Goal: Contribute content

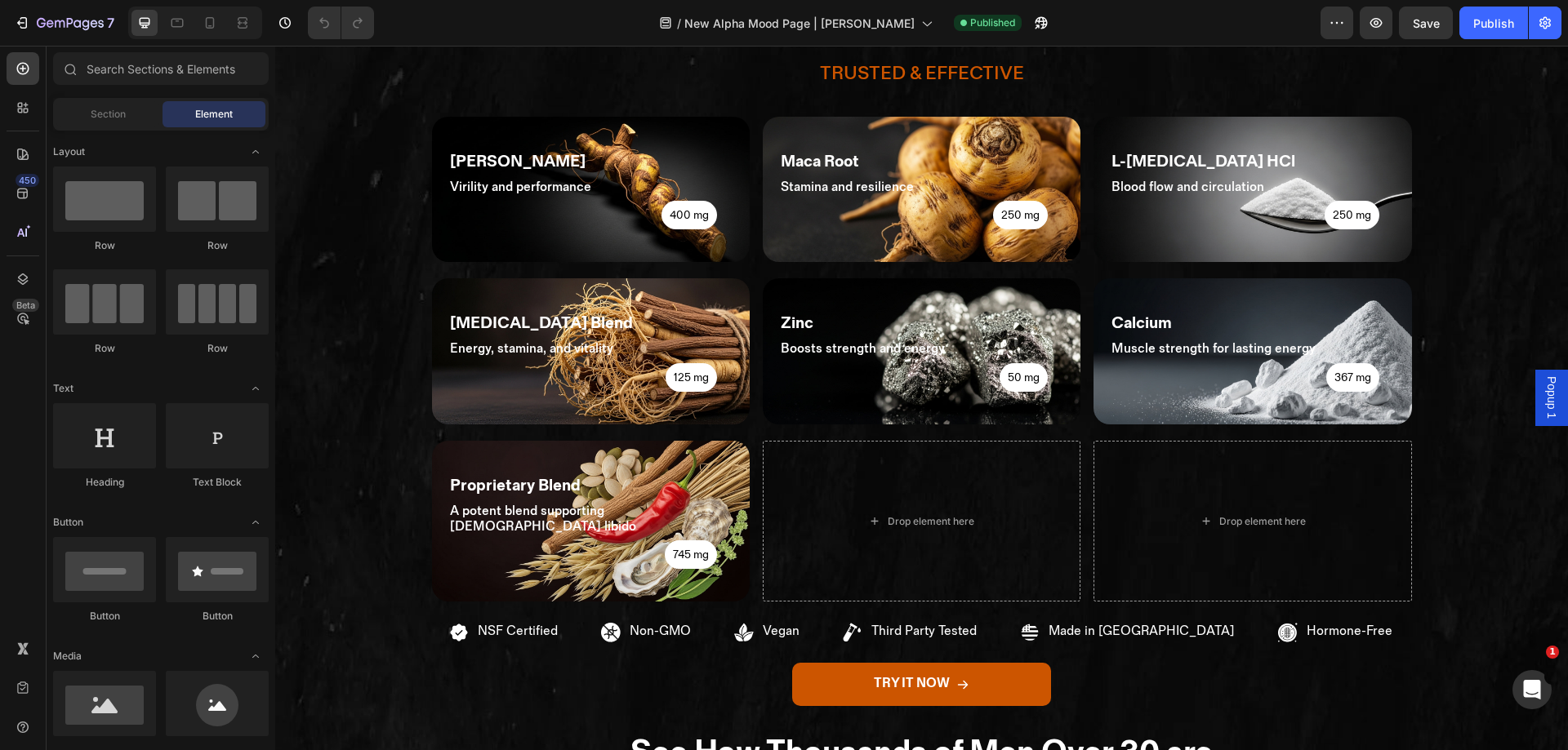
scroll to position [1055, 0]
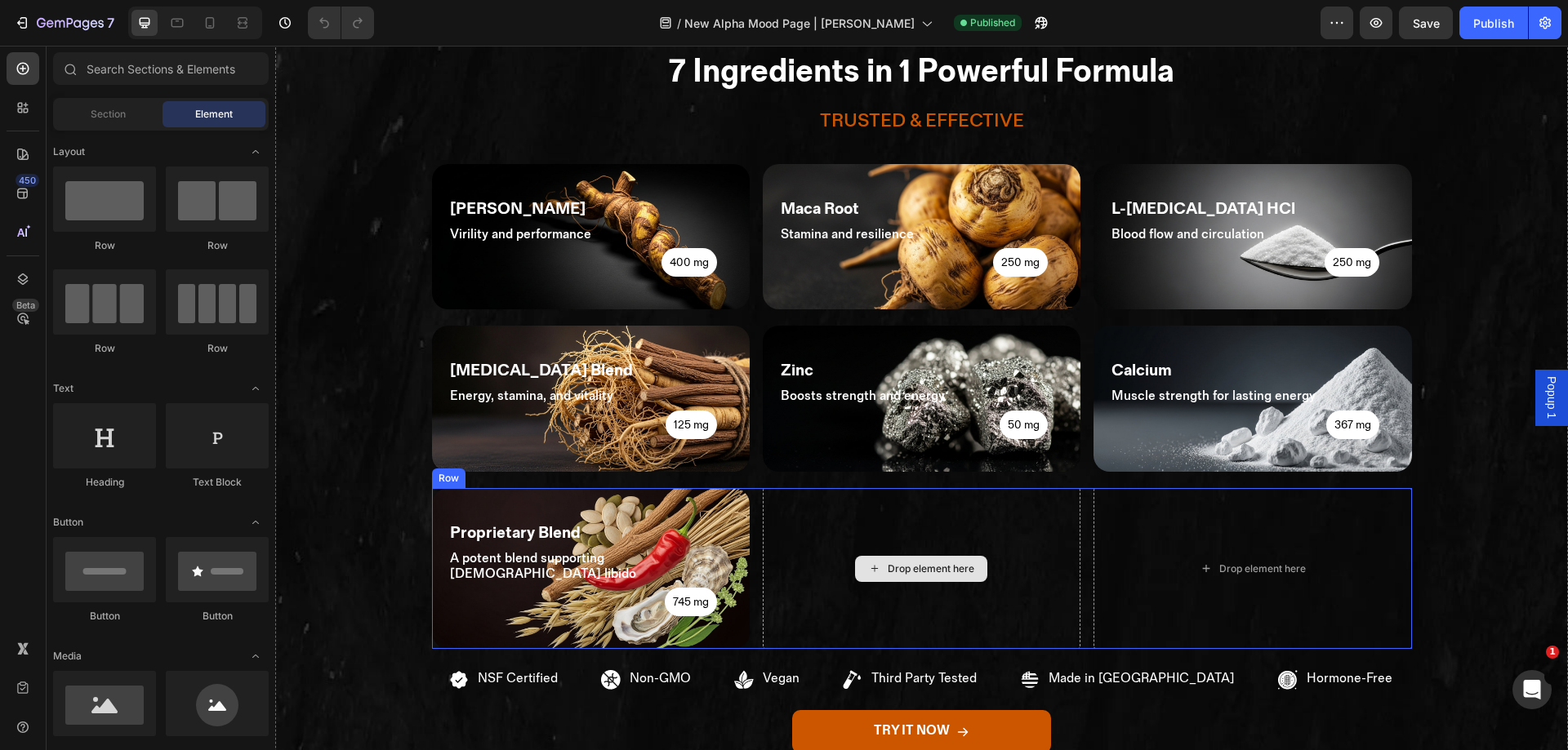
click at [799, 542] on div "Drop element here" at bounding box center [921, 569] width 317 height 162
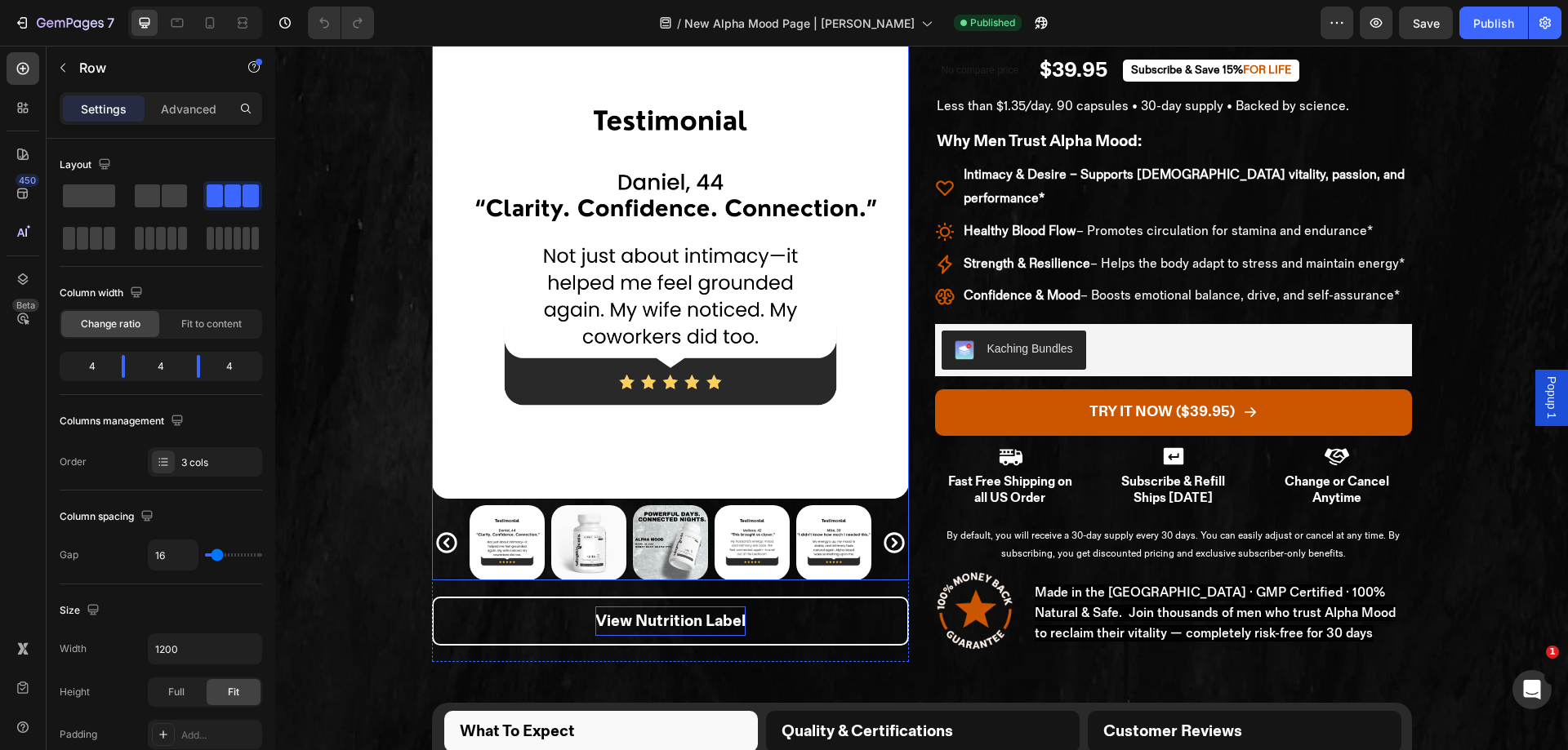
scroll to position [131, 0]
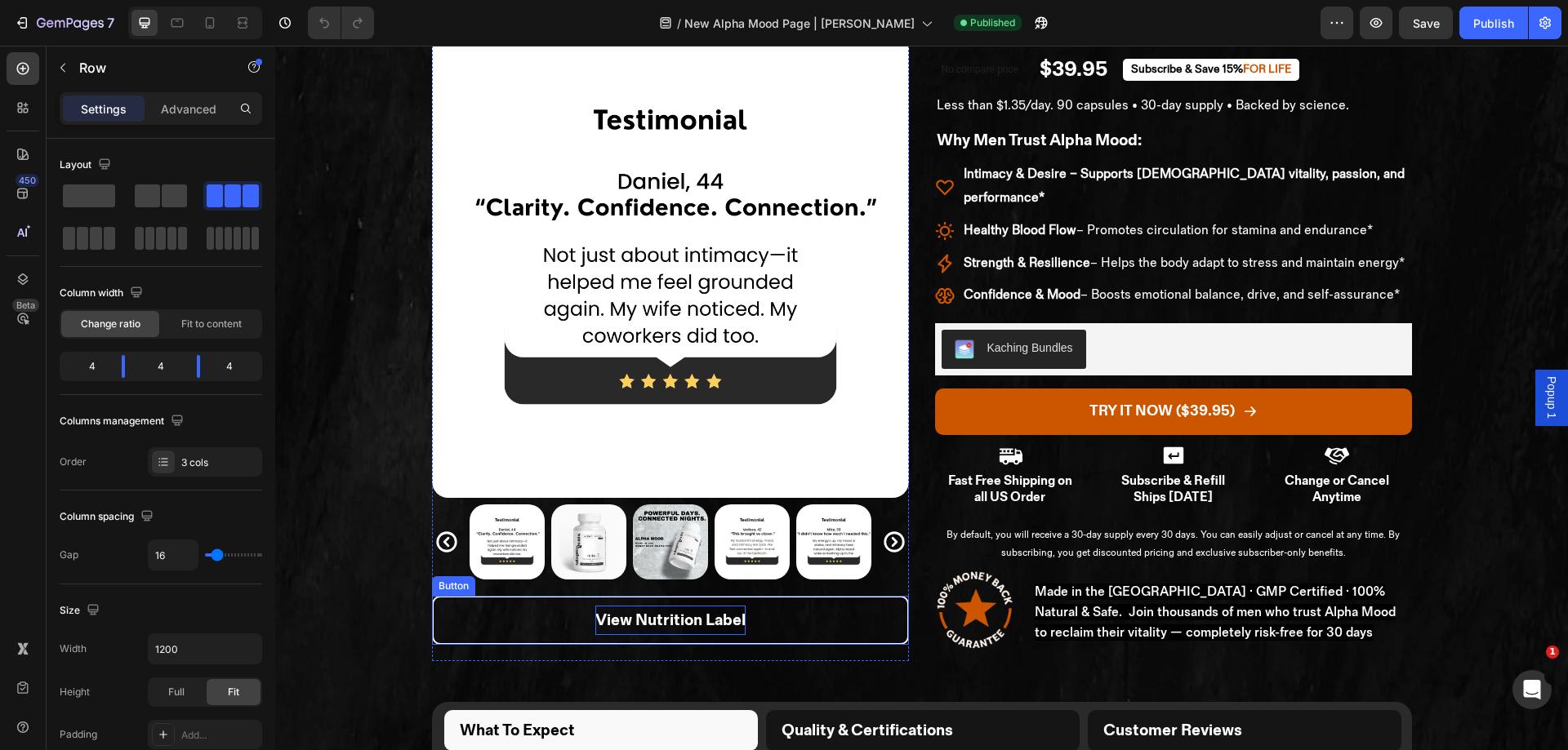
click at [667, 608] on p "View Nutrition Label" at bounding box center [670, 621] width 150 height 30
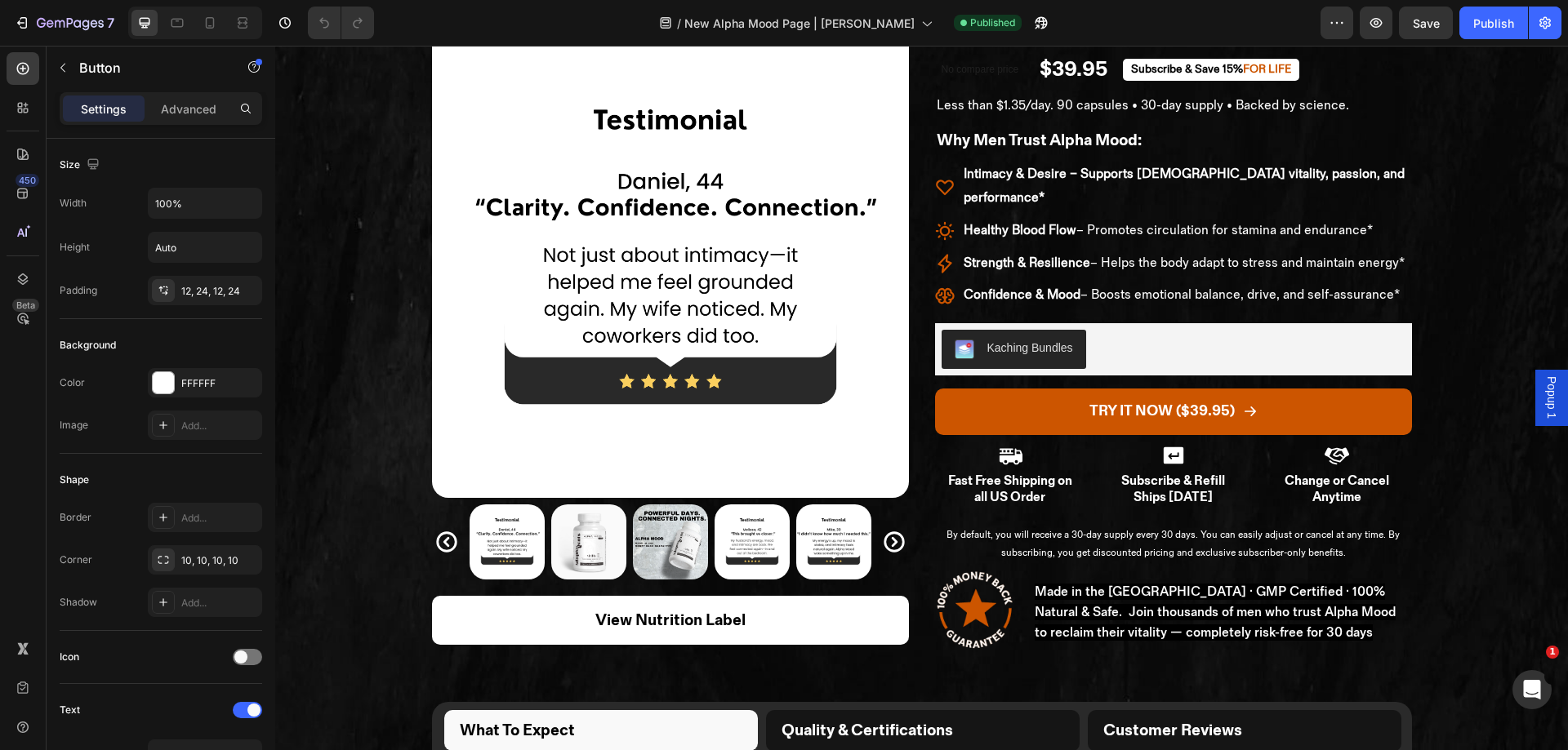
click at [1536, 376] on div "Popup 1" at bounding box center [1552, 397] width 33 height 55
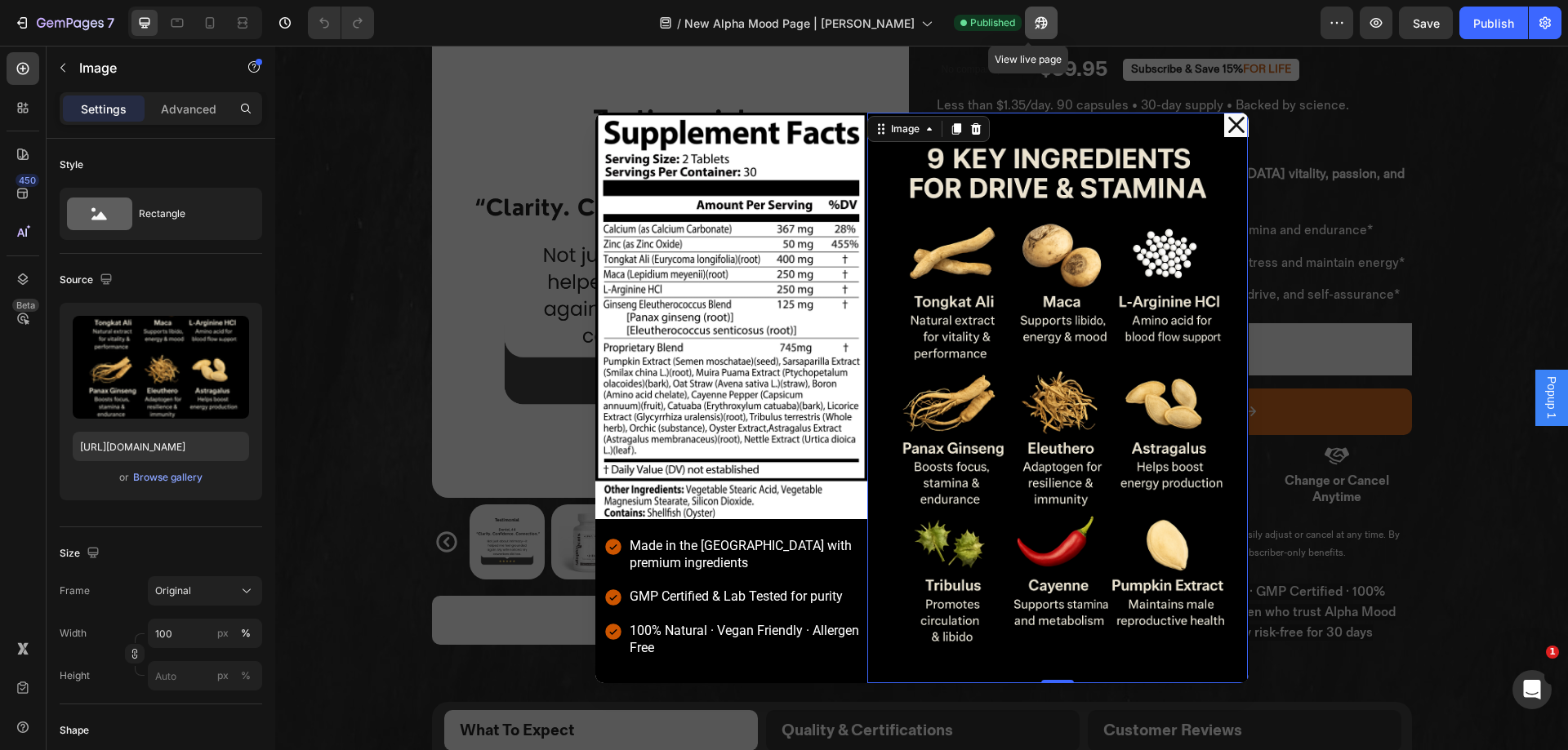
click at [1025, 21] on button "button" at bounding box center [1041, 23] width 33 height 33
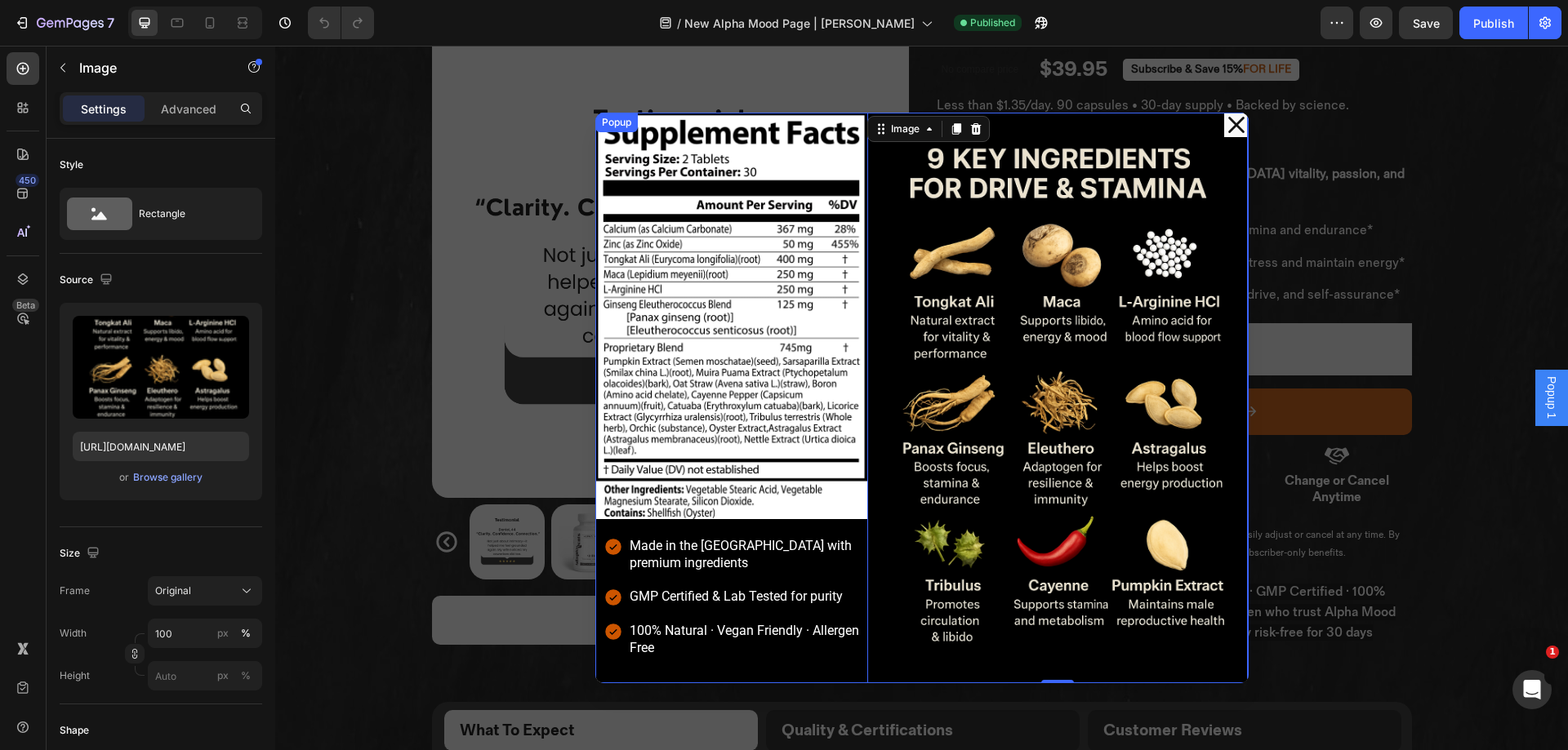
click at [1230, 128] on icon "Dialog content" at bounding box center [1237, 125] width 25 height 25
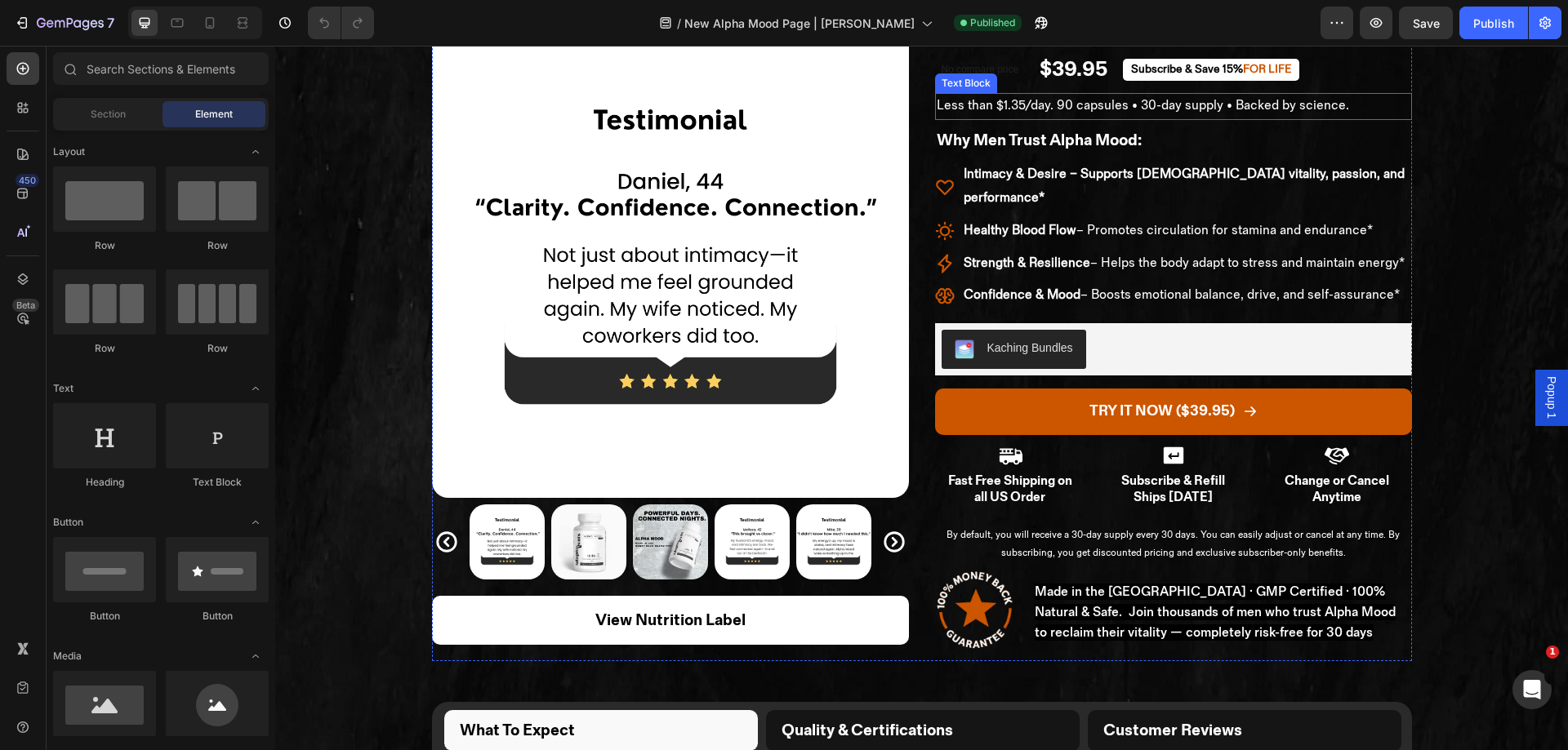
click at [1373, 122] on div "ALPHA MOOD Product Title 4.7 ★★★★★ Trusted by thousands of men Text Block Row N…" at bounding box center [1173, 317] width 477 height 687
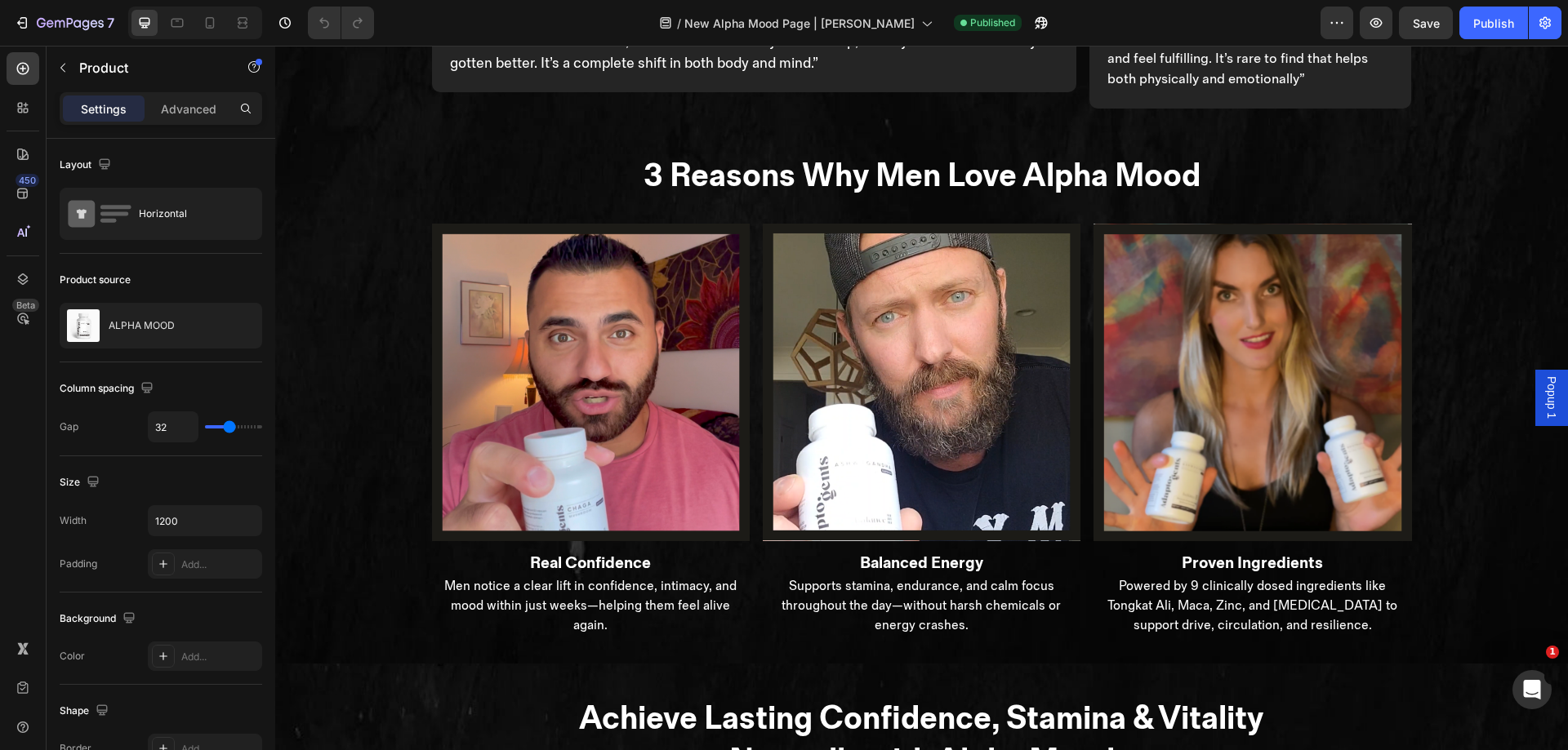
scroll to position [2804, 0]
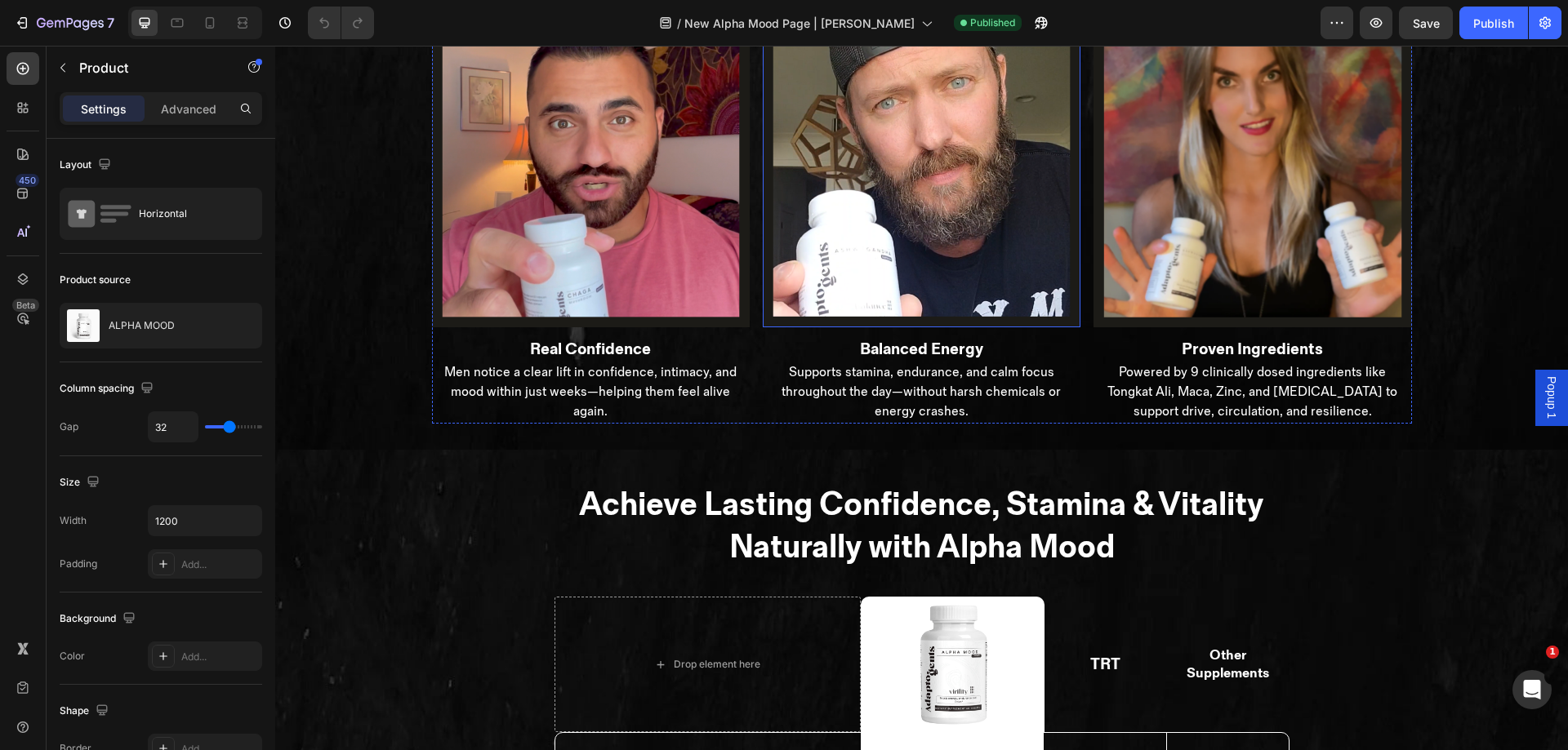
click at [793, 248] on img at bounding box center [921, 168] width 317 height 317
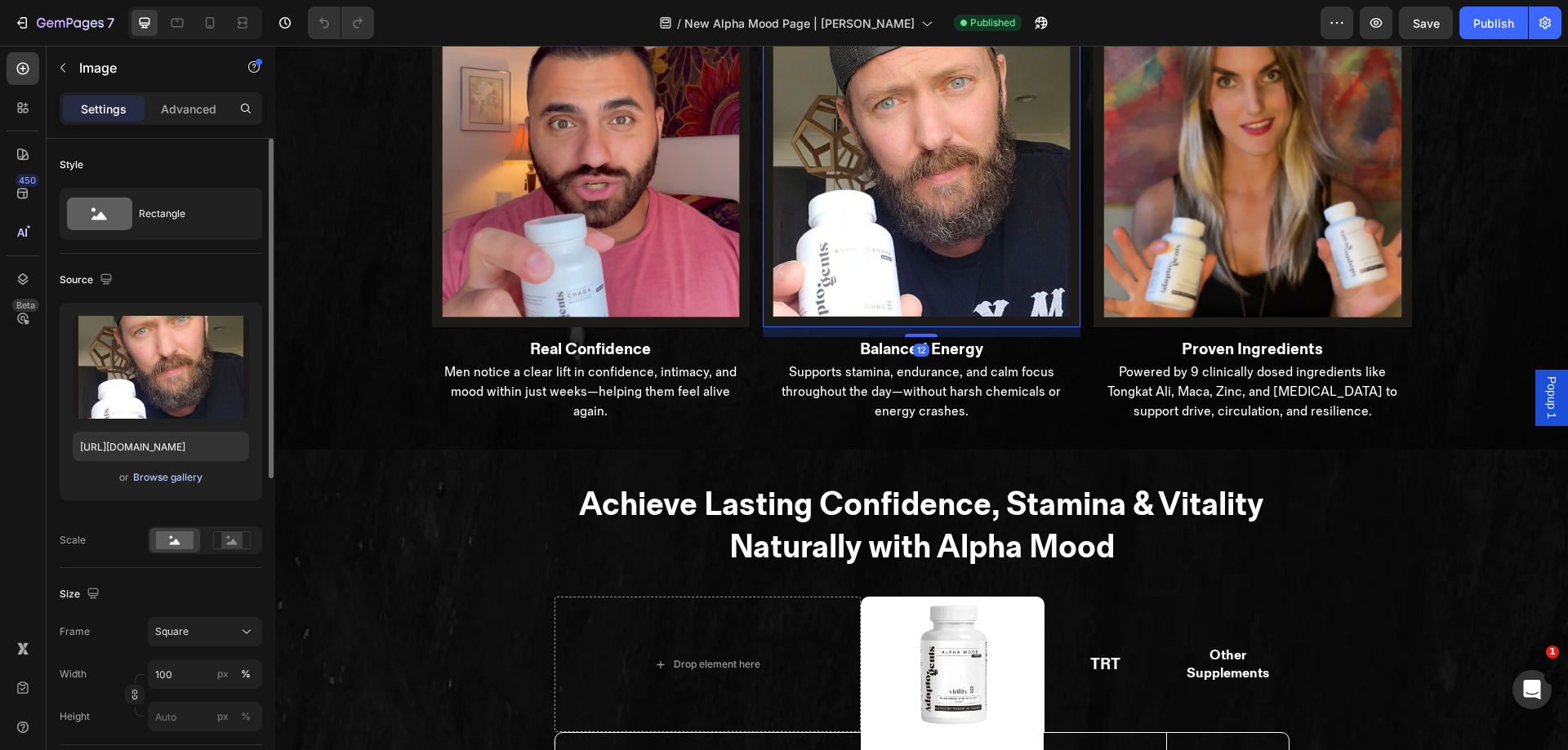
click at [163, 471] on div "Browse gallery" at bounding box center [167, 478] width 69 height 15
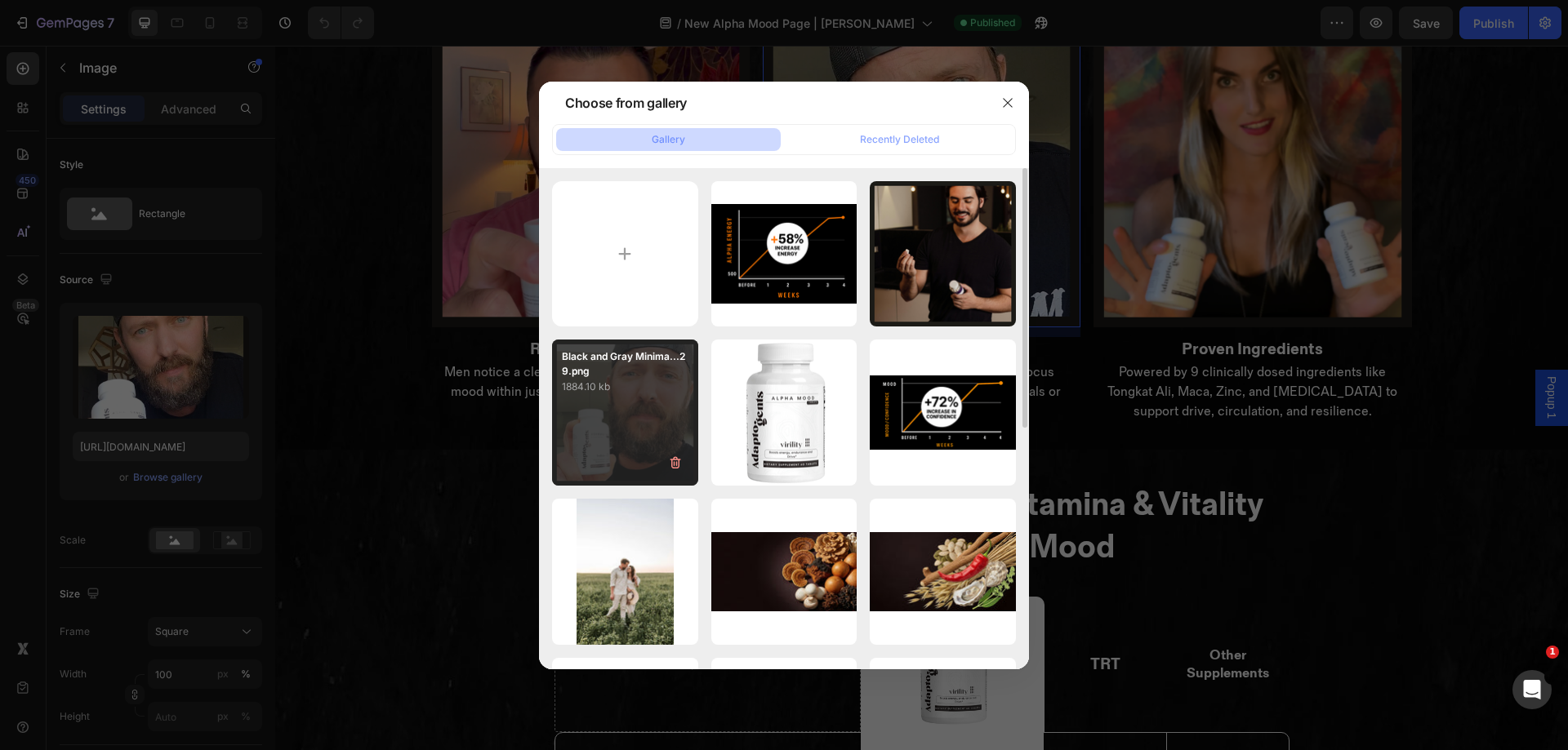
click at [622, 408] on div "Black and Gray Minima...29.png 1884.10 kb" at bounding box center [625, 412] width 146 height 146
type input "[URL][DOMAIN_NAME]"
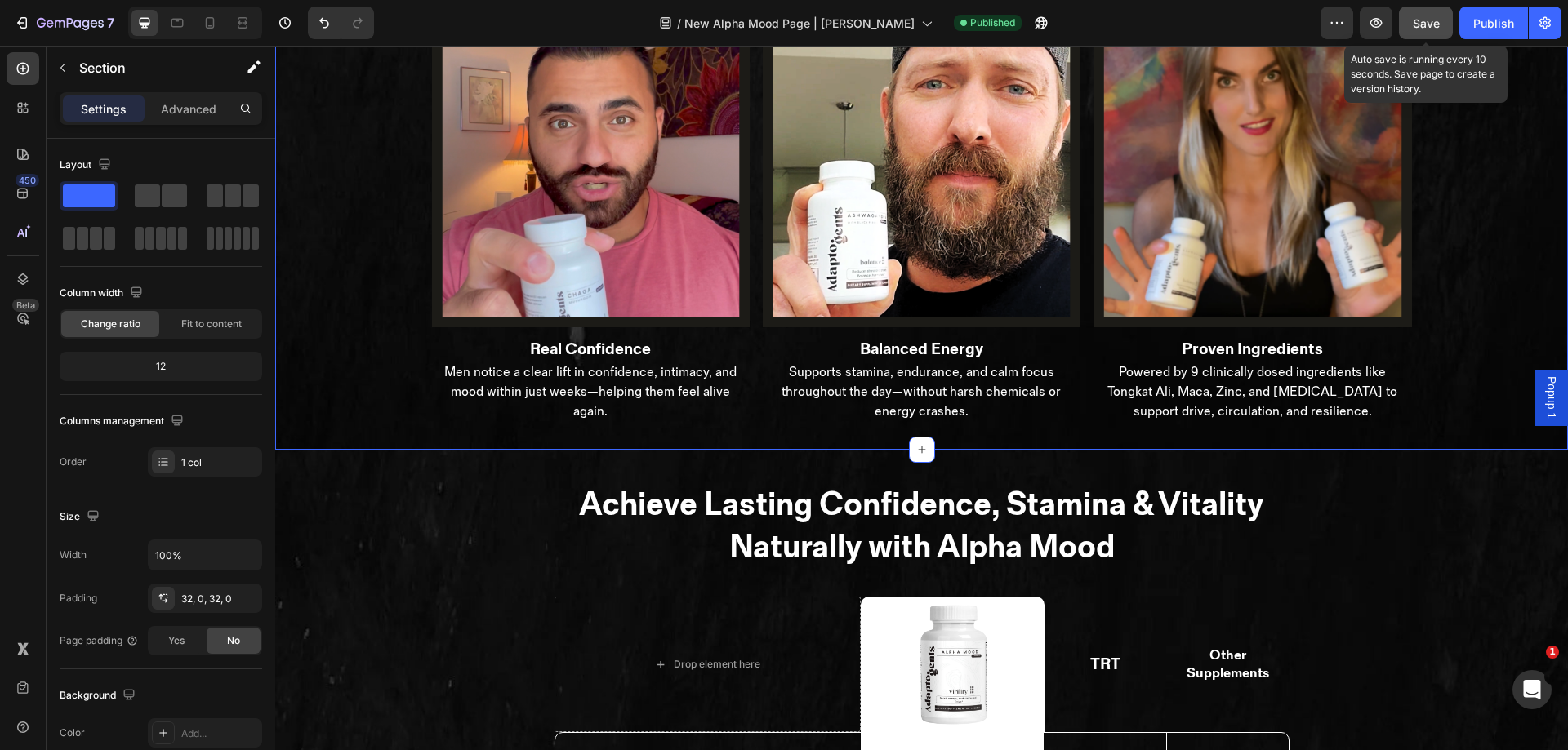
click at [1434, 31] on div "Save" at bounding box center [1426, 23] width 27 height 17
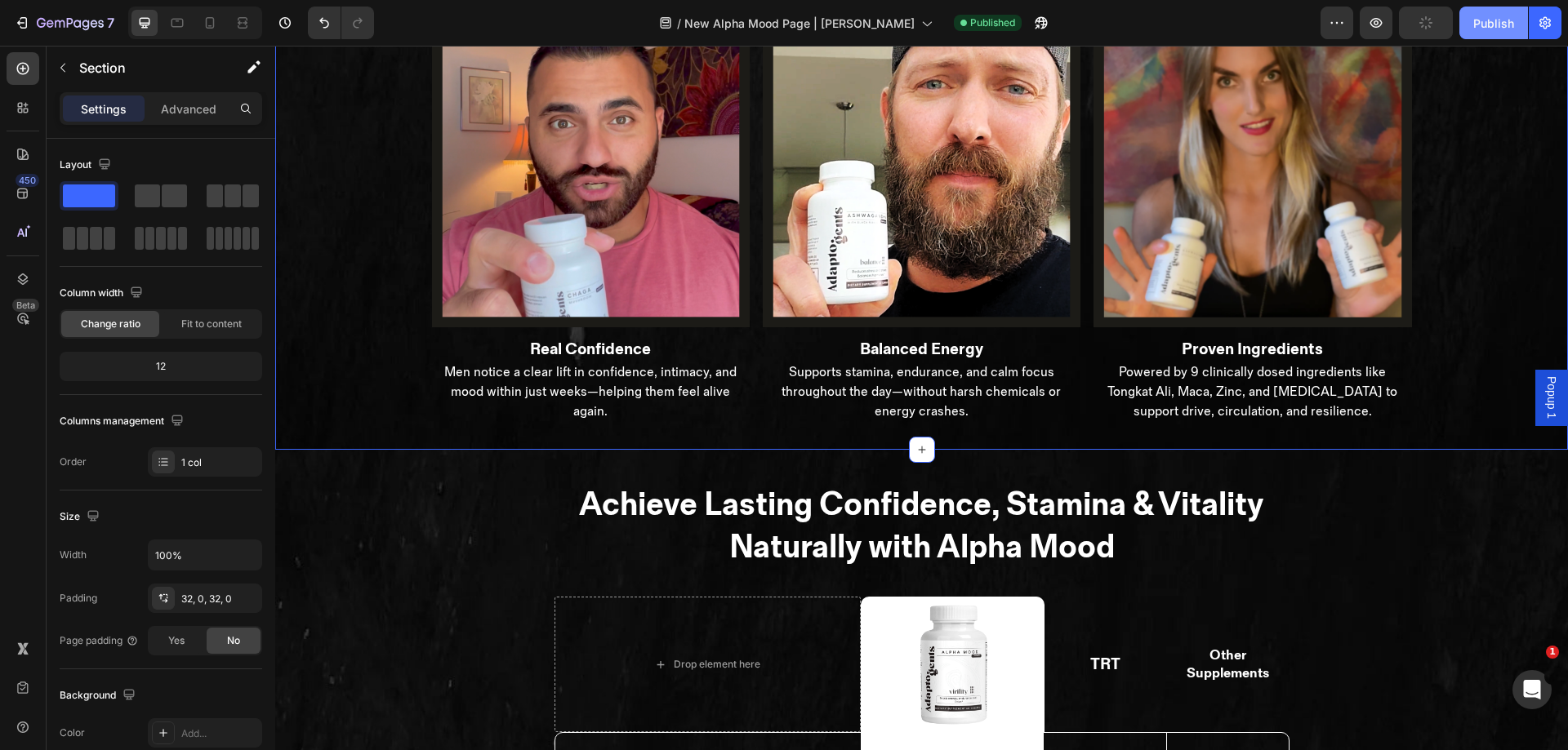
click at [1500, 30] on div "Publish" at bounding box center [1494, 23] width 41 height 17
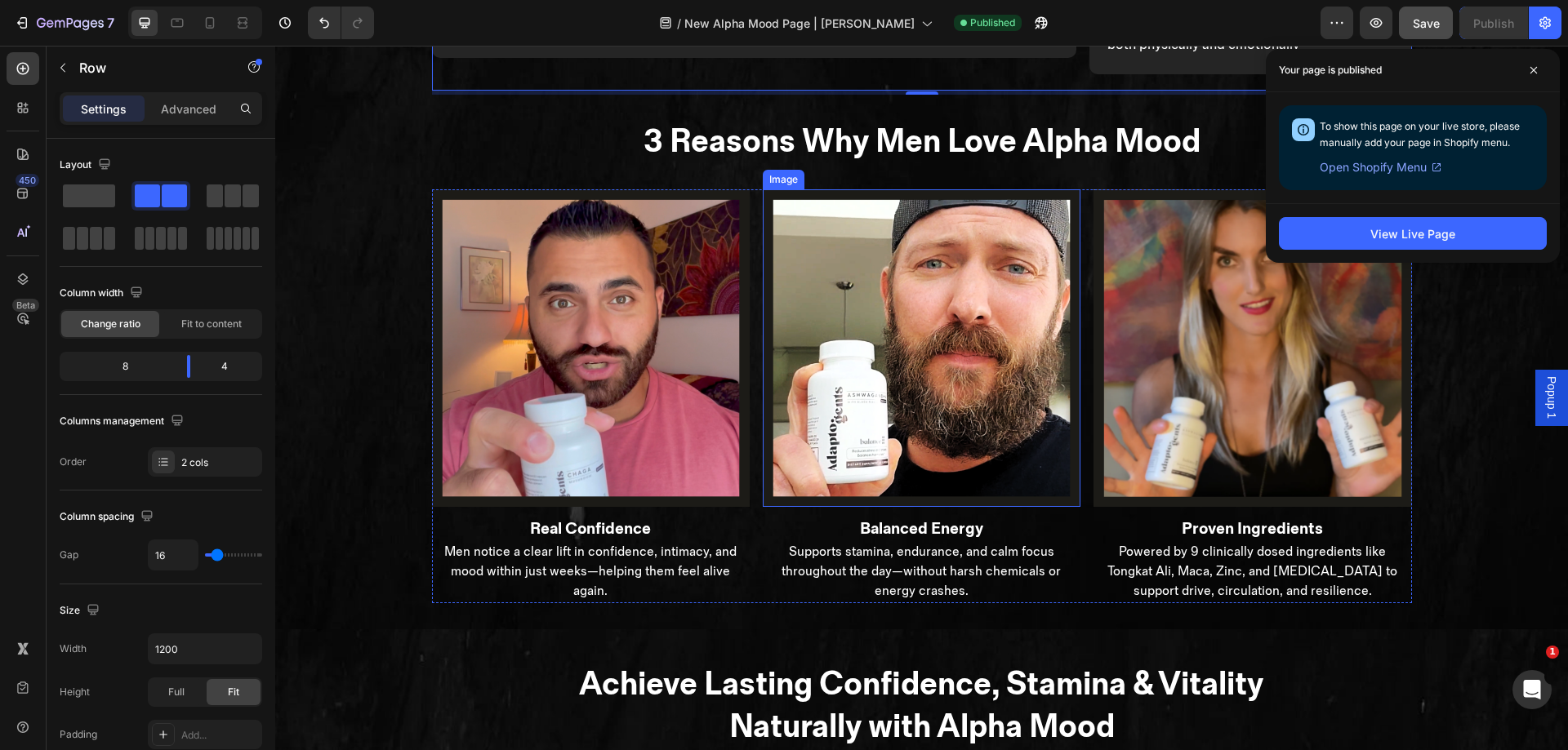
scroll to position [2627, 0]
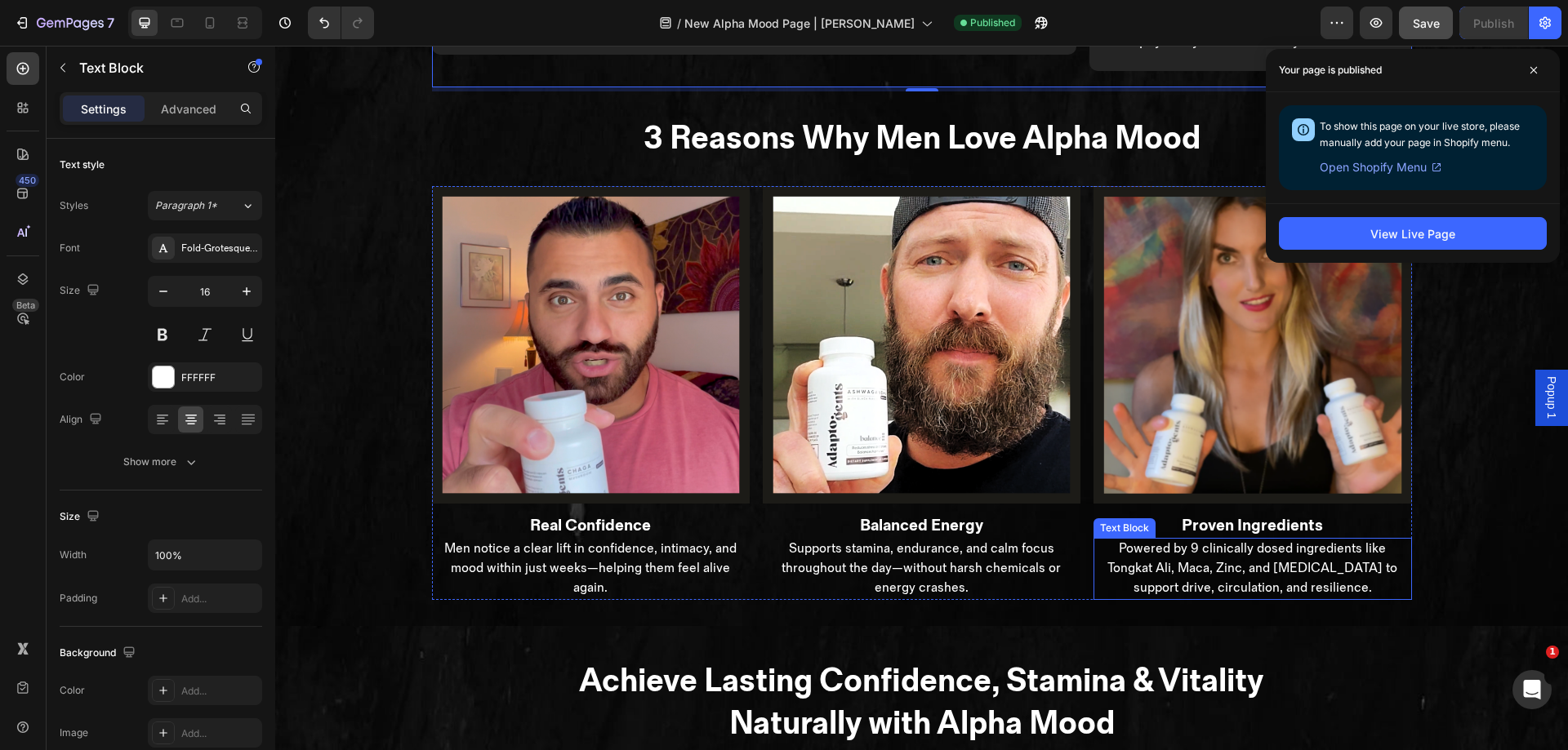
click at [1170, 550] on p "Powered by 9 clinically dosed ingredients like Tongkat Ali, Maca, Zinc, and [ME…" at bounding box center [1252, 569] width 314 height 59
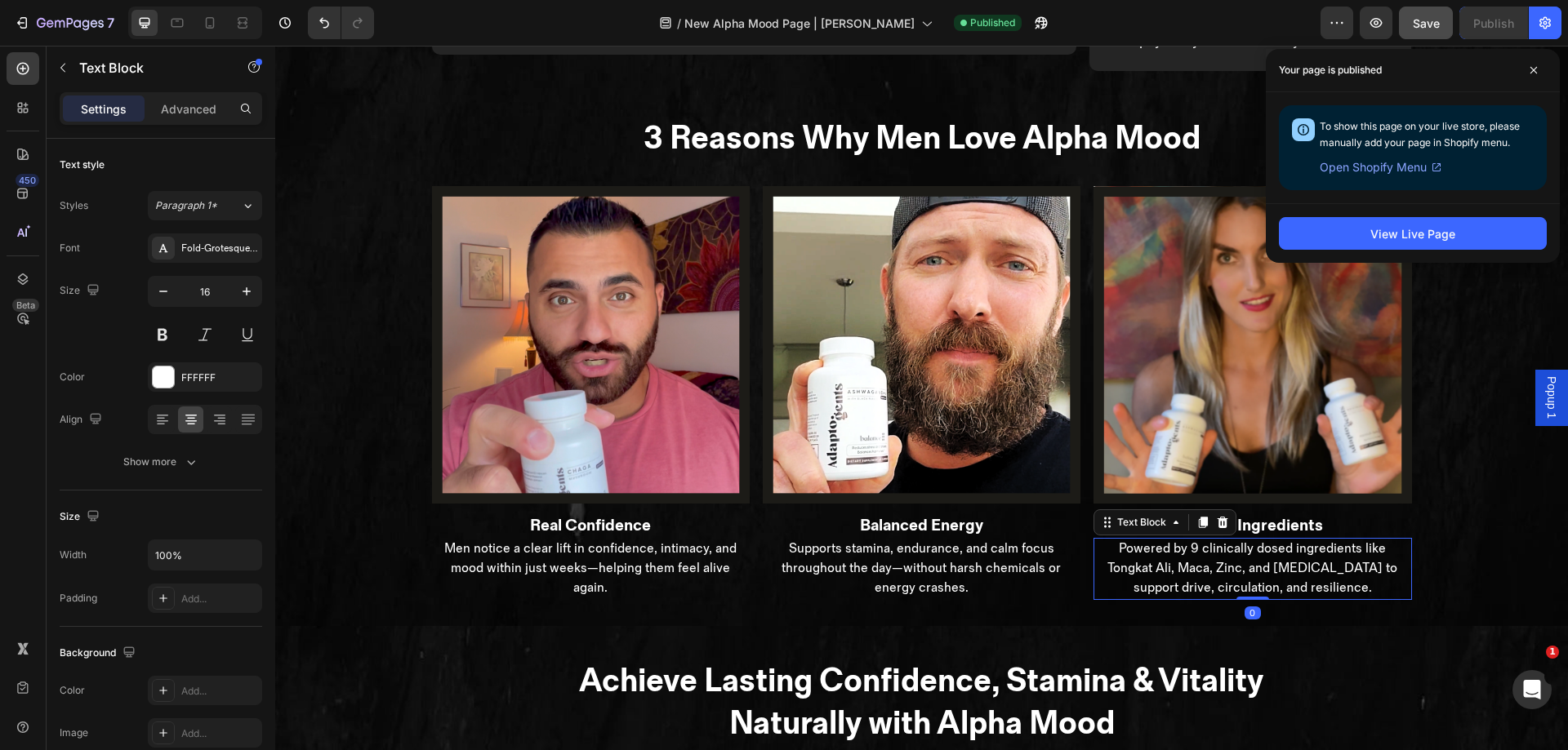
click at [1170, 550] on p "Powered by 9 clinically dosed ingredients like Tongkat Ali, Maca, Zinc, and [ME…" at bounding box center [1252, 569] width 314 height 59
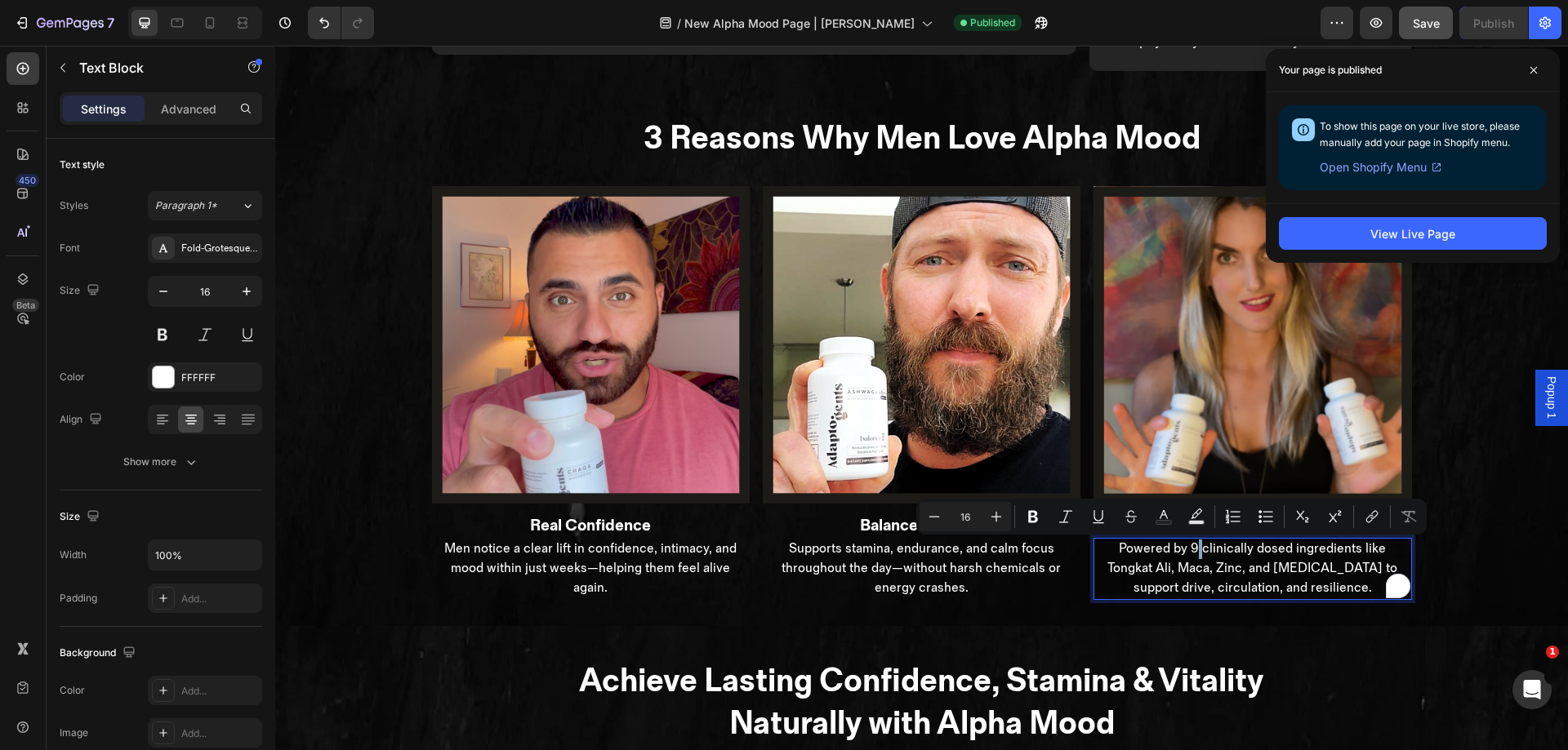
click at [1170, 550] on p "Powered by 9 clinically dosed ingredients like Tongkat Ali, Maca, Zinc, and [ME…" at bounding box center [1252, 569] width 314 height 59
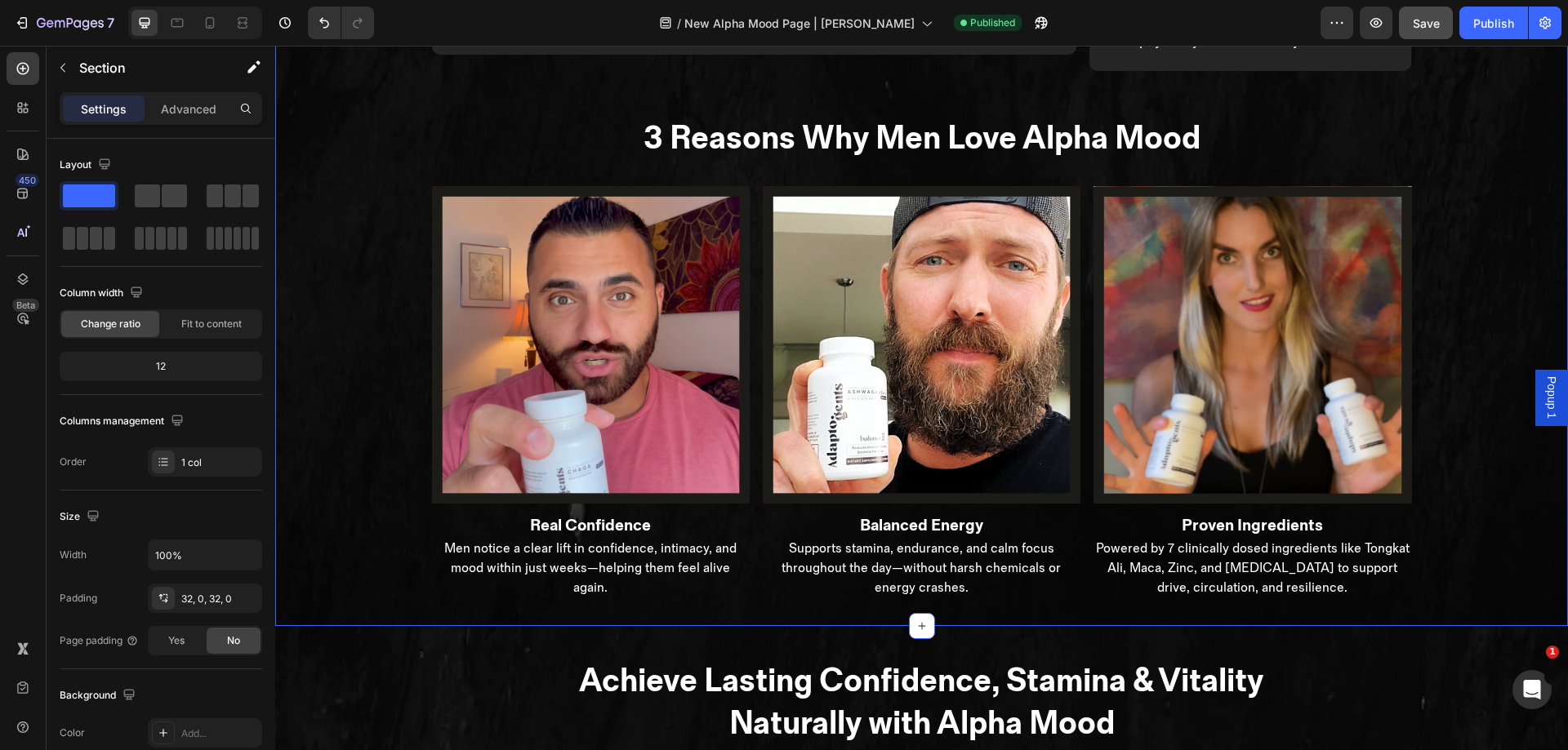
click at [1423, 10] on button "Save" at bounding box center [1425, 23] width 54 height 33
click at [1425, 17] on icon "button" at bounding box center [1426, 23] width 16 height 16
click at [1498, 21] on div "Publish" at bounding box center [1494, 23] width 41 height 17
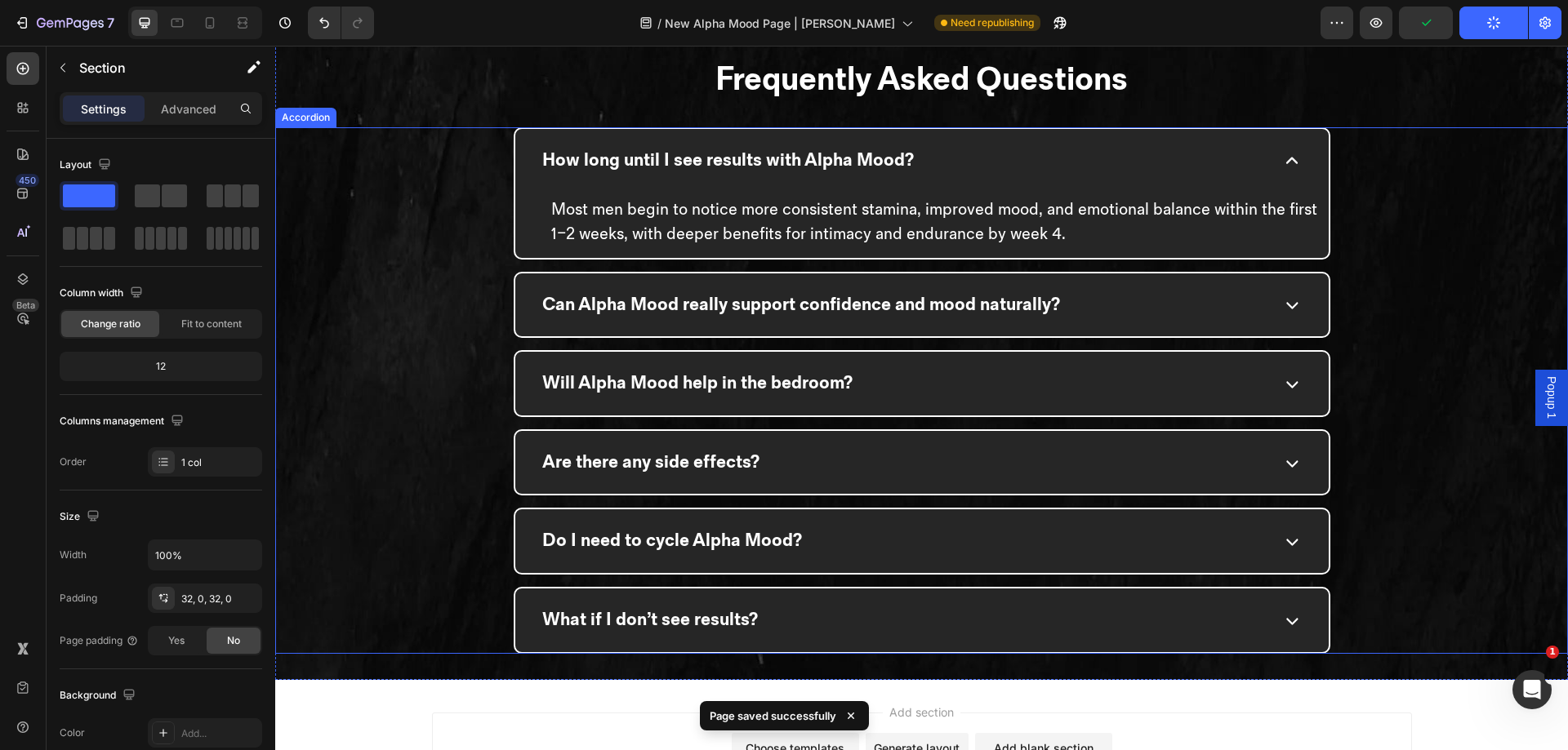
scroll to position [4812, 0]
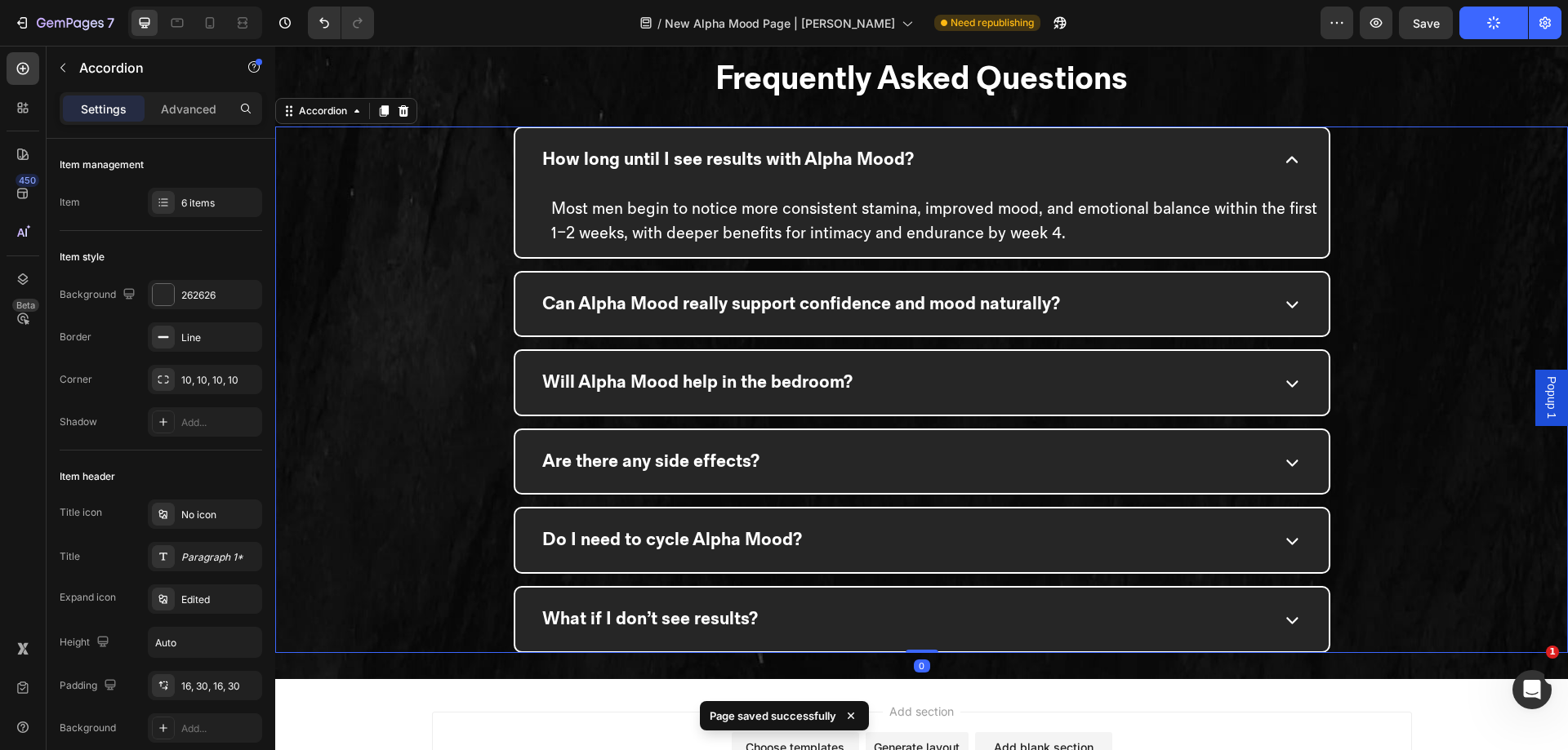
click at [980, 309] on strong "Can Alpha Mood really support confidence and mood naturally?" at bounding box center [801, 304] width 518 height 22
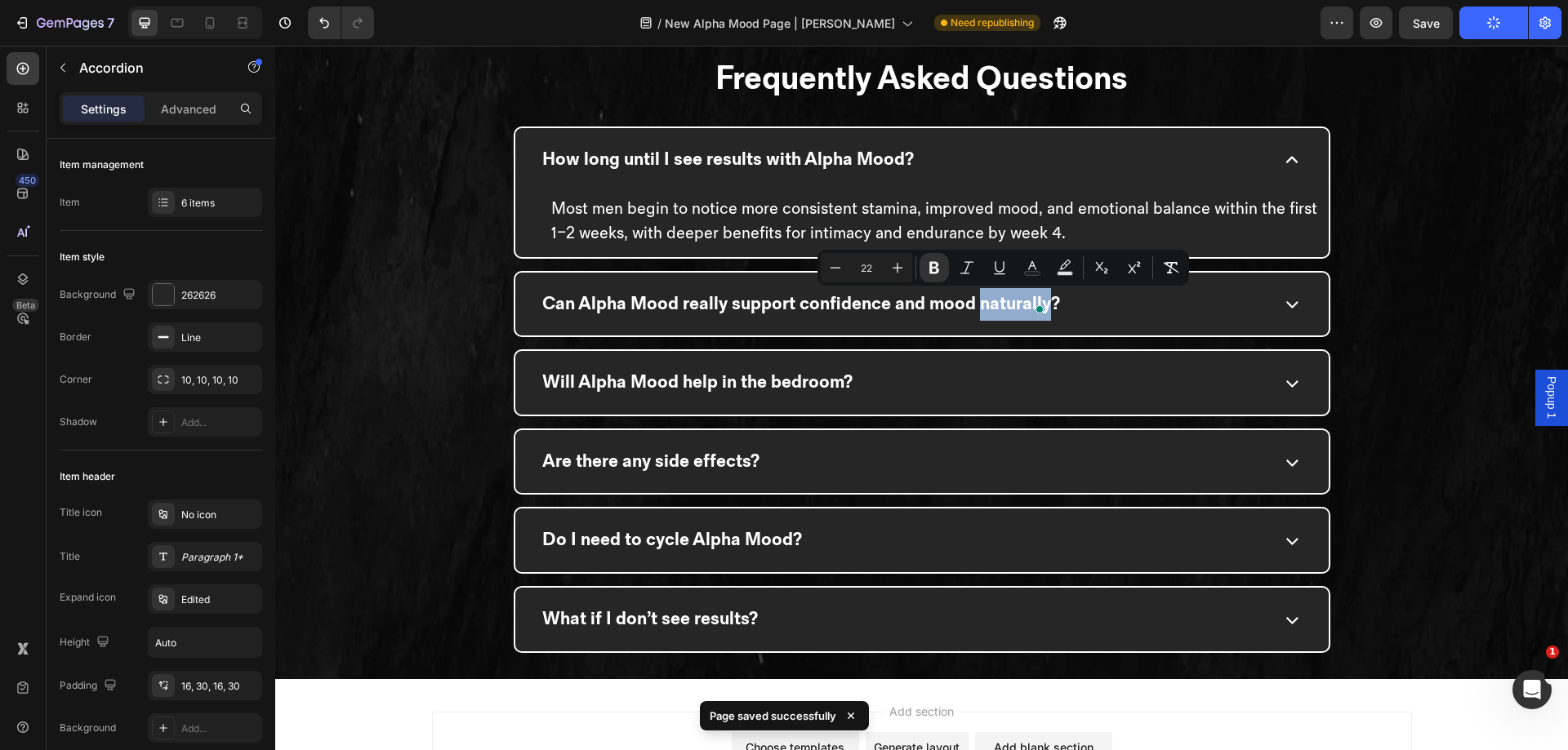
click at [1065, 302] on div "Can Alpha Mood really support confidence and mood naturally?" at bounding box center [904, 305] width 727 height 38
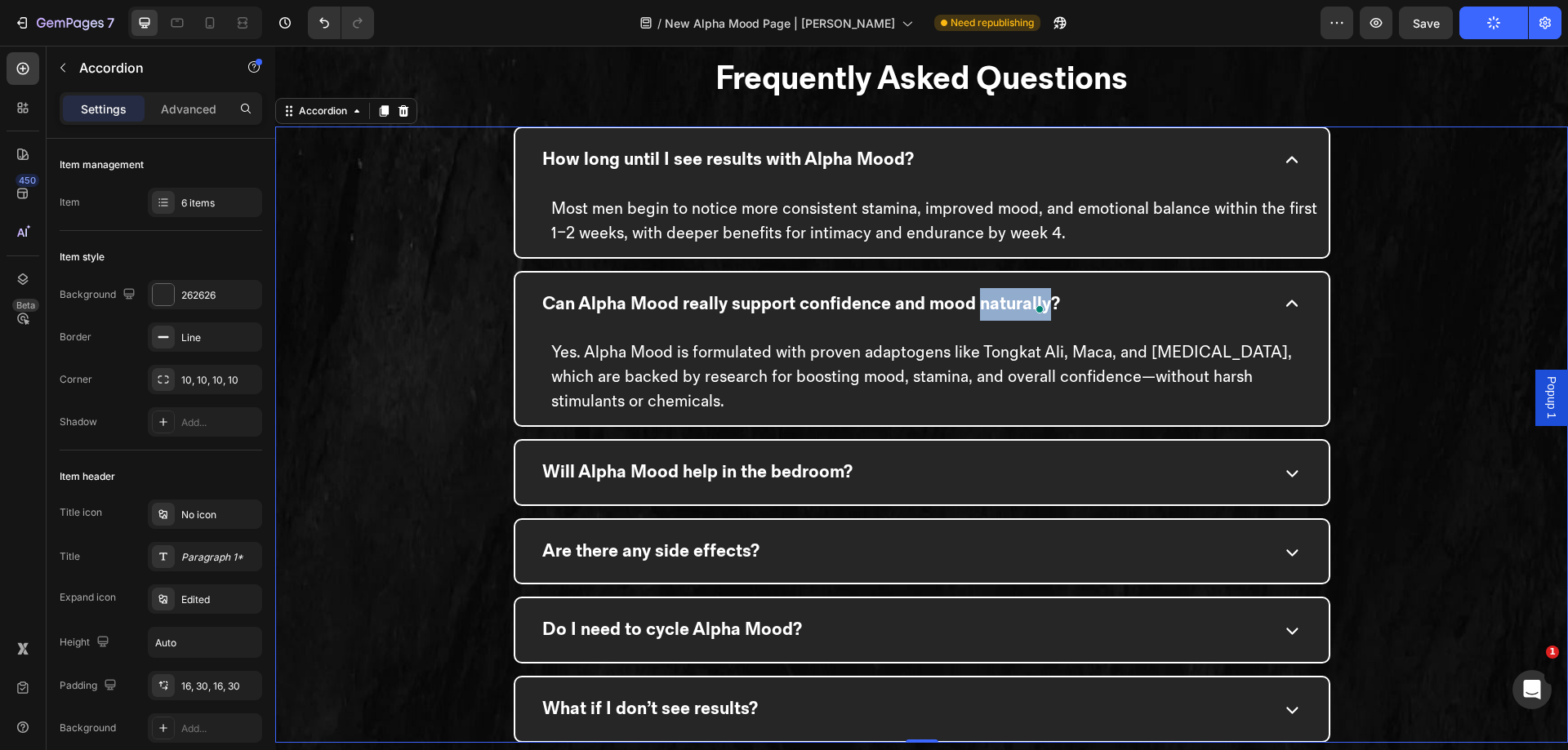
click at [1035, 466] on div "Will Alpha Mood help in the bedroom?" at bounding box center [904, 473] width 727 height 38
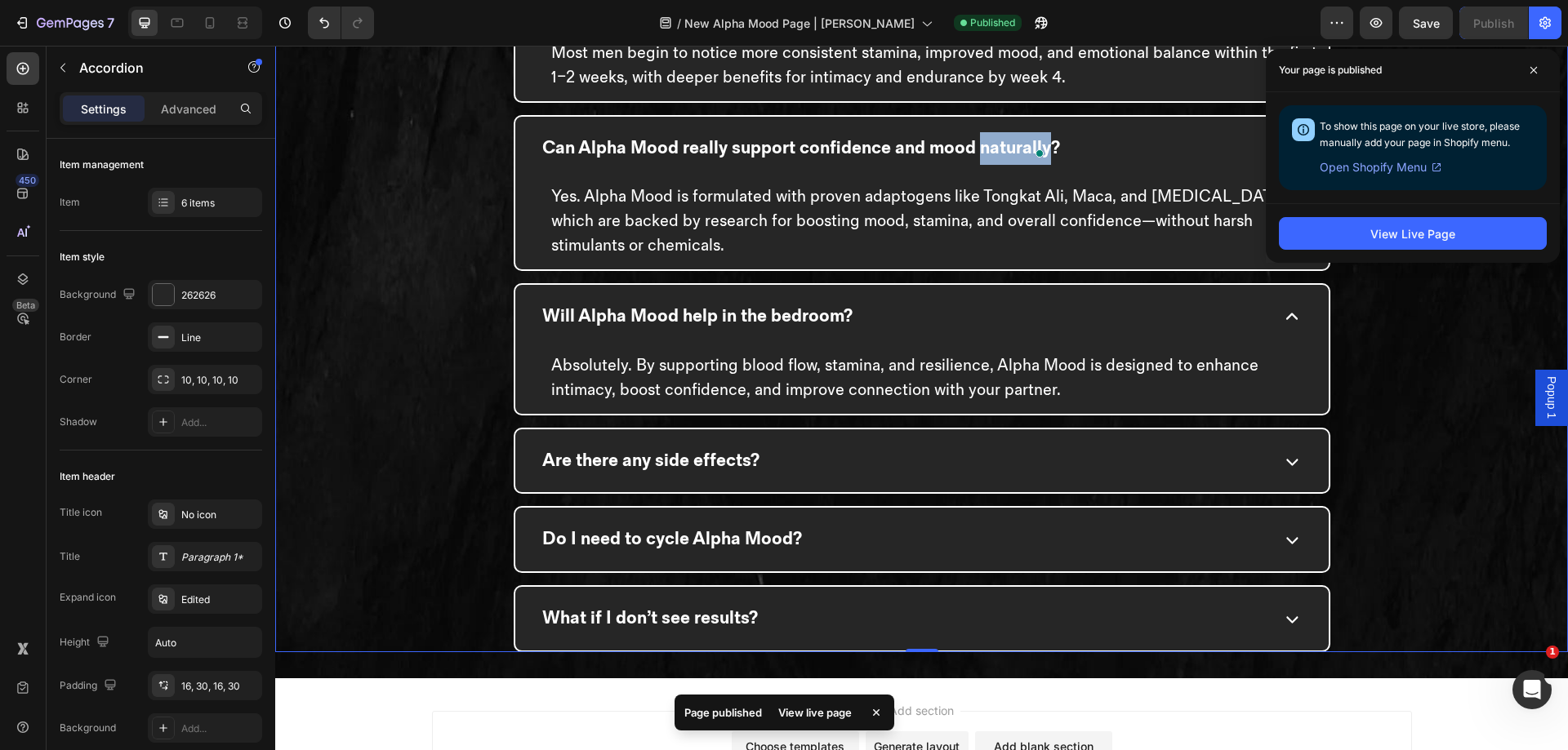
scroll to position [4971, 0]
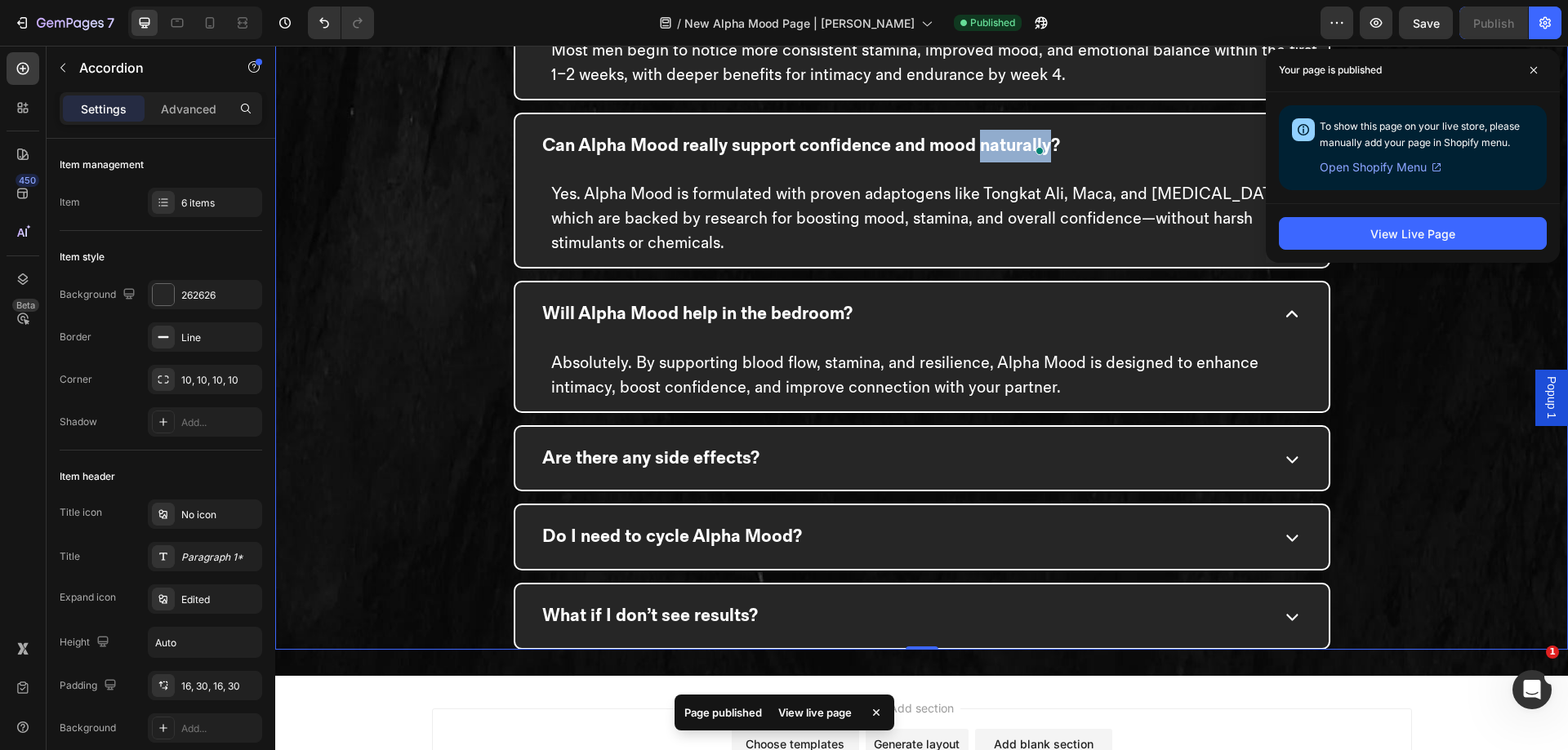
click at [895, 485] on div "Are there any side effects?" at bounding box center [922, 458] width 814 height 63
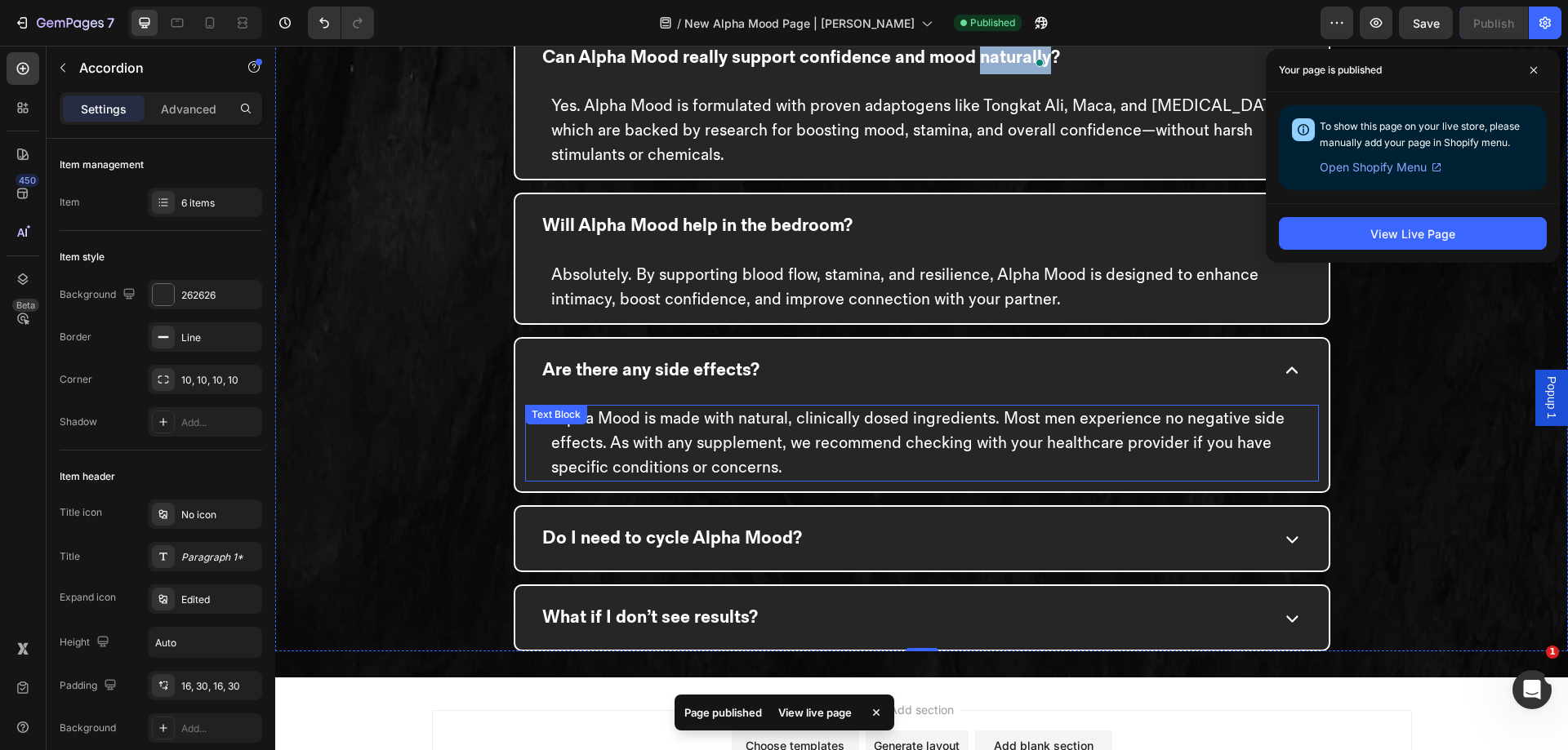
scroll to position [5060, 0]
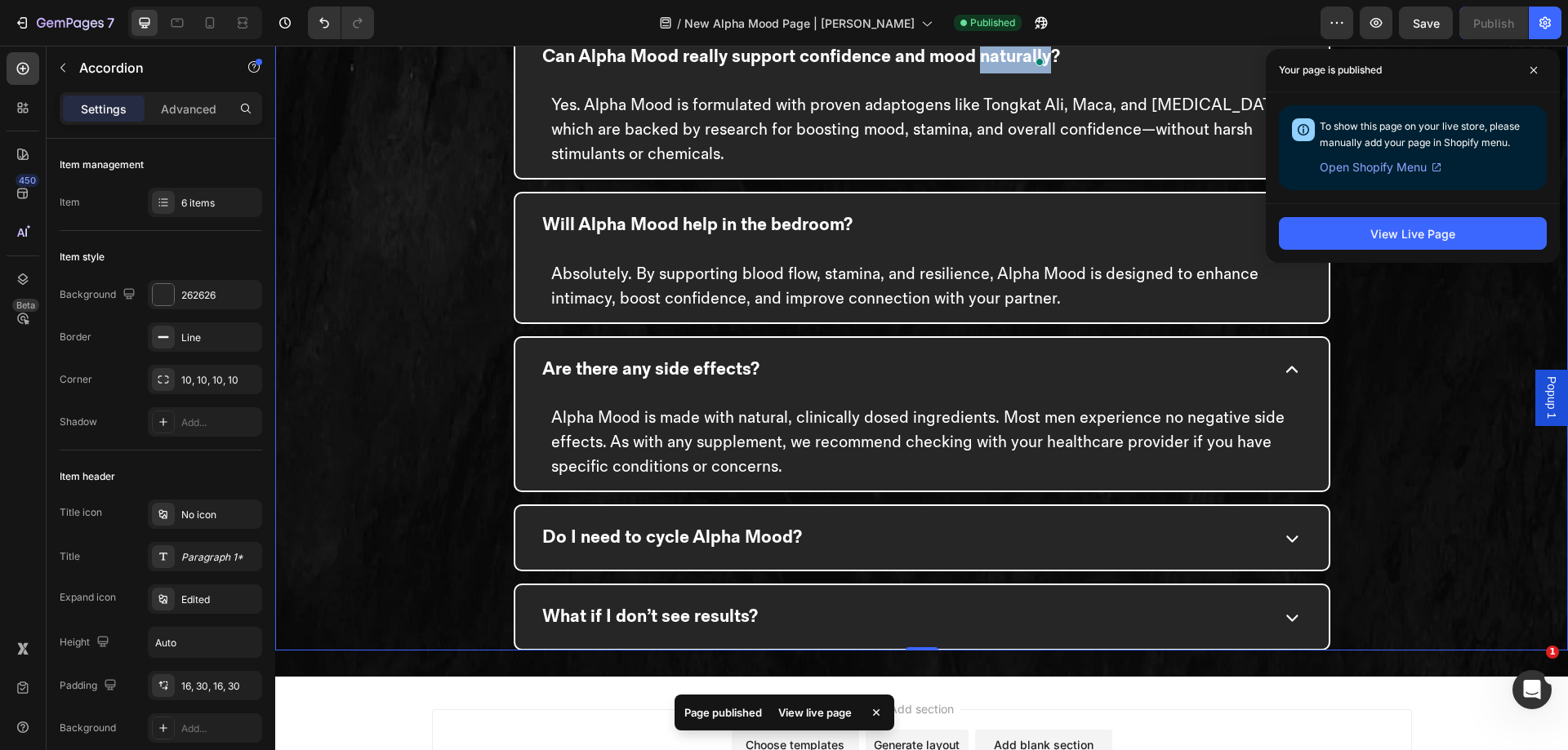
click at [838, 522] on div "Do I need to cycle Alpha Mood?" at bounding box center [904, 538] width 727 height 38
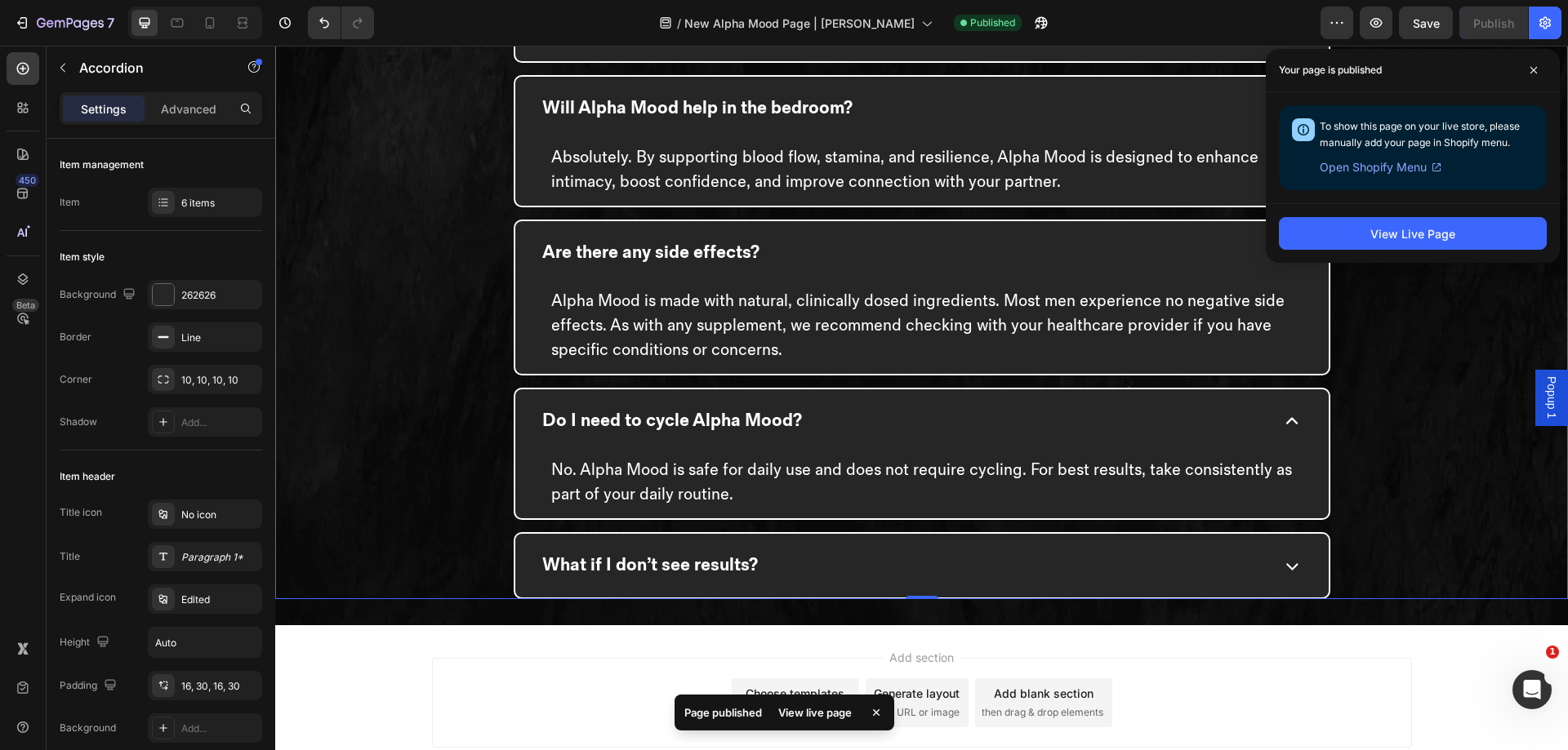
scroll to position [5177, 0]
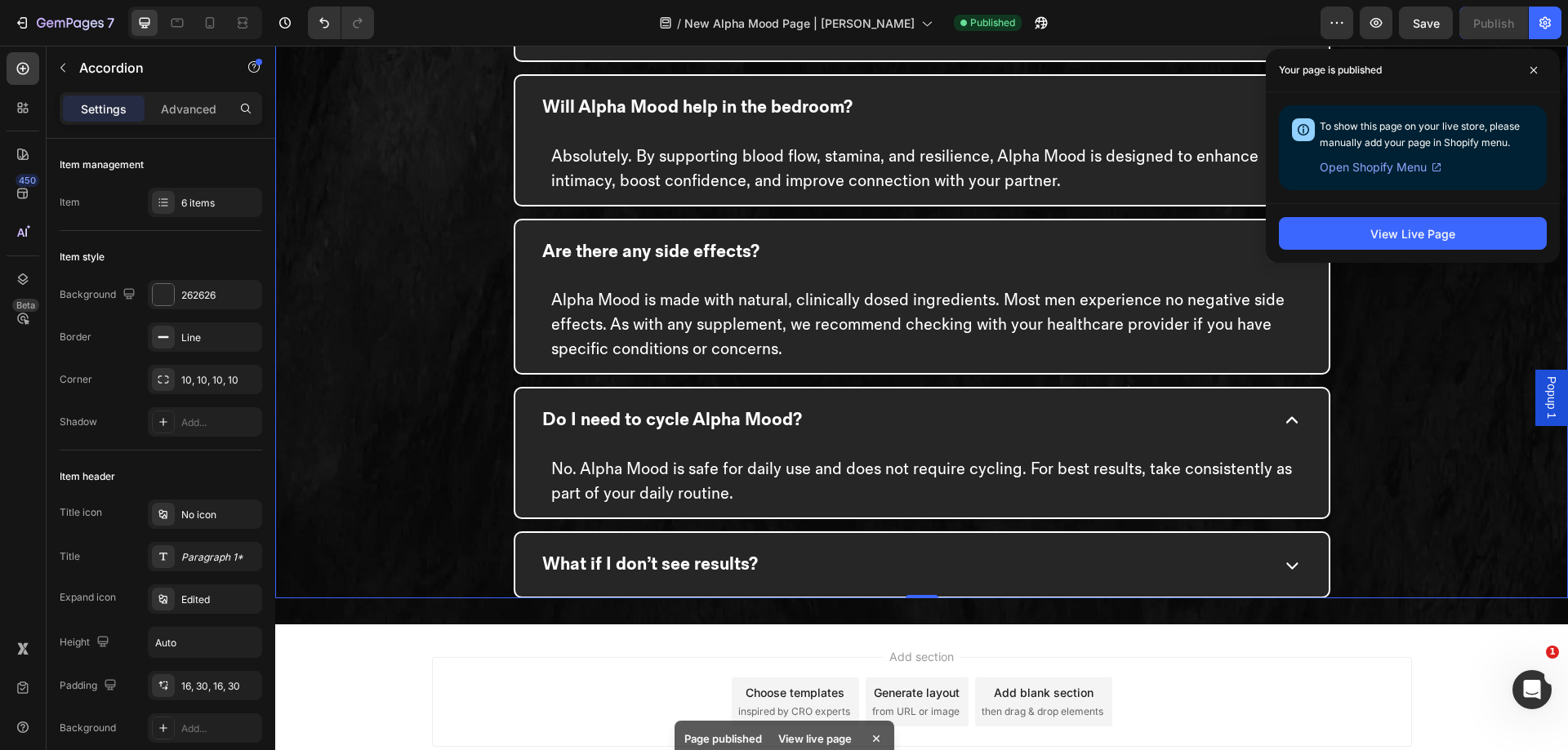
click at [808, 548] on div "What if I don’t see results?" at bounding box center [904, 565] width 727 height 38
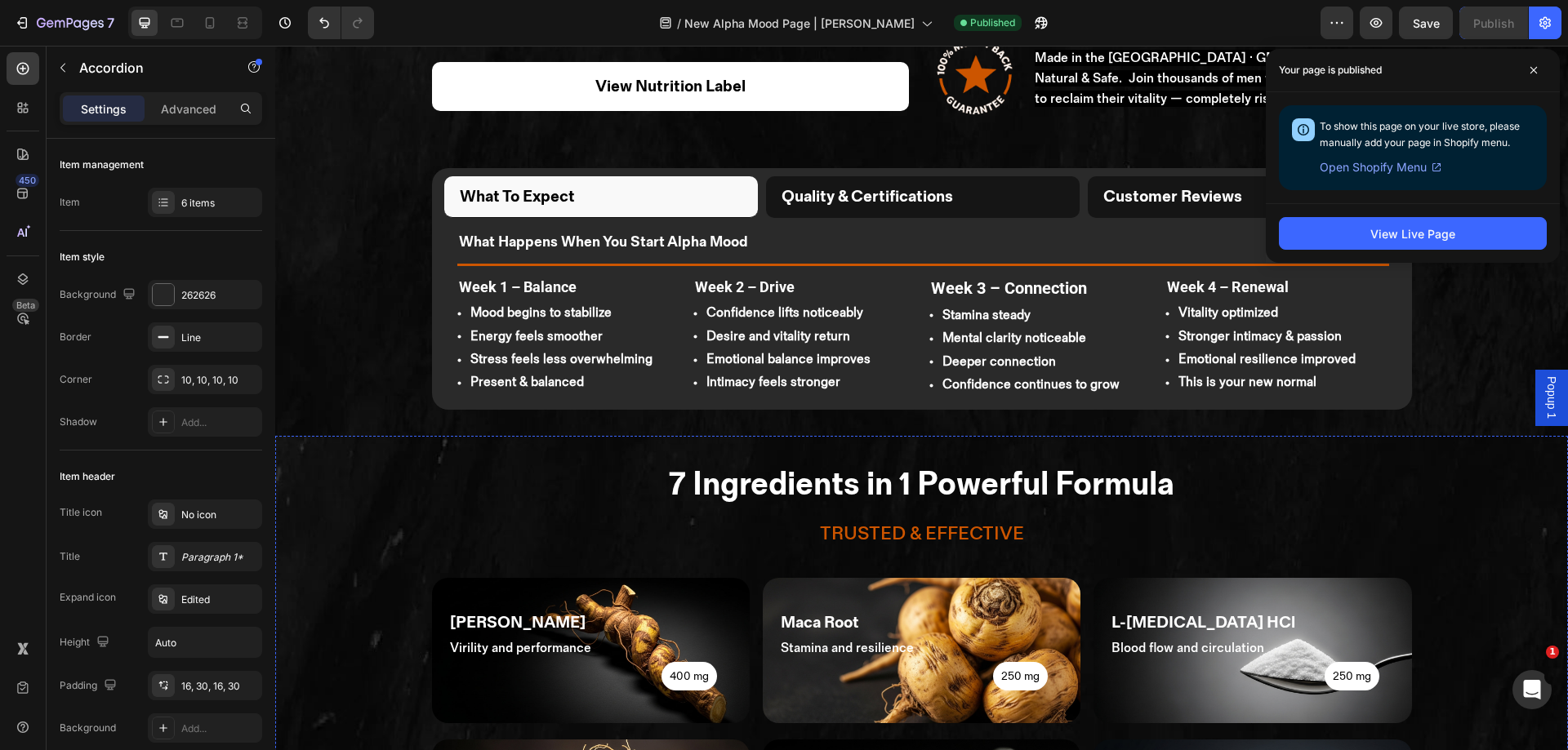
scroll to position [649, 0]
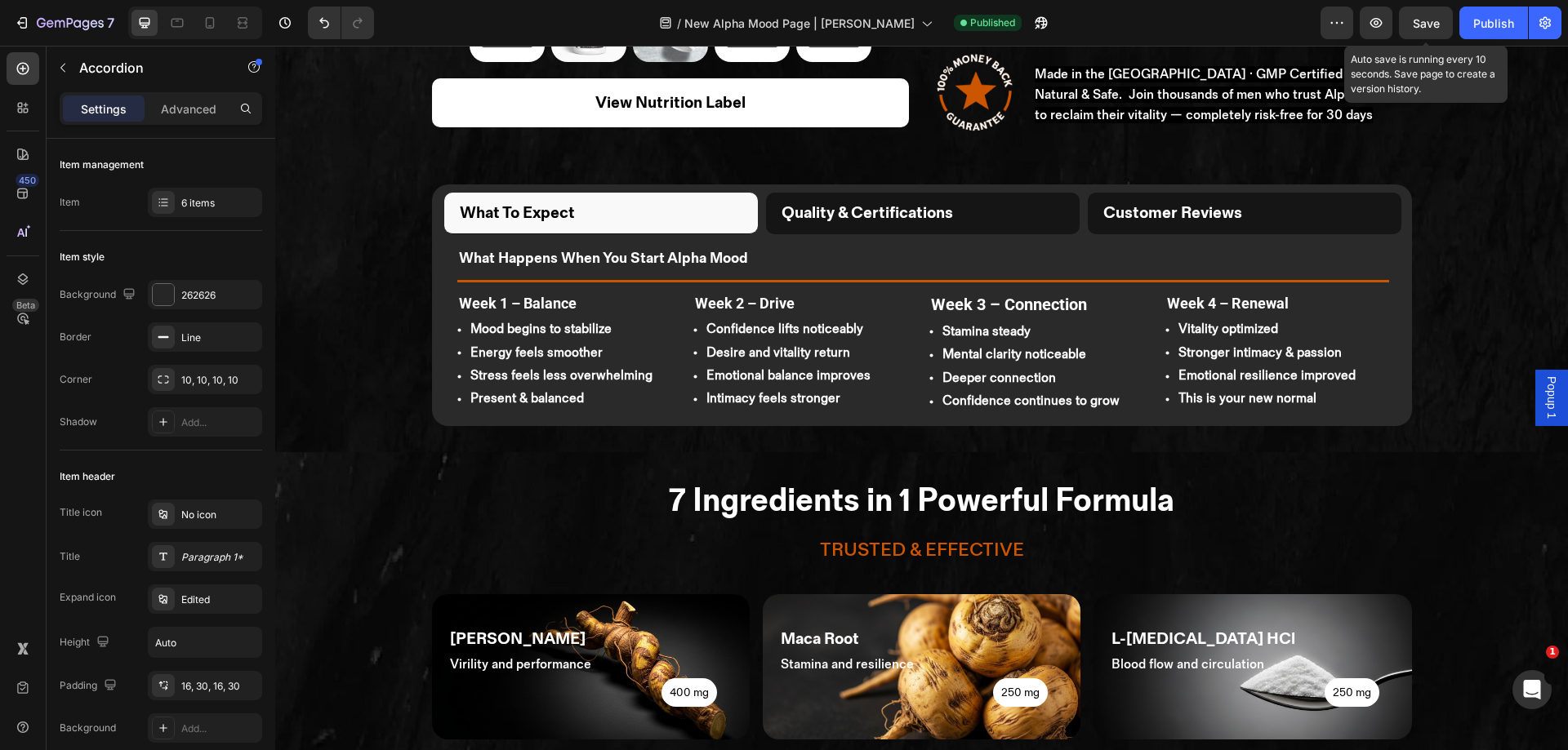
click at [1431, 35] on button "Save" at bounding box center [1425, 23] width 54 height 33
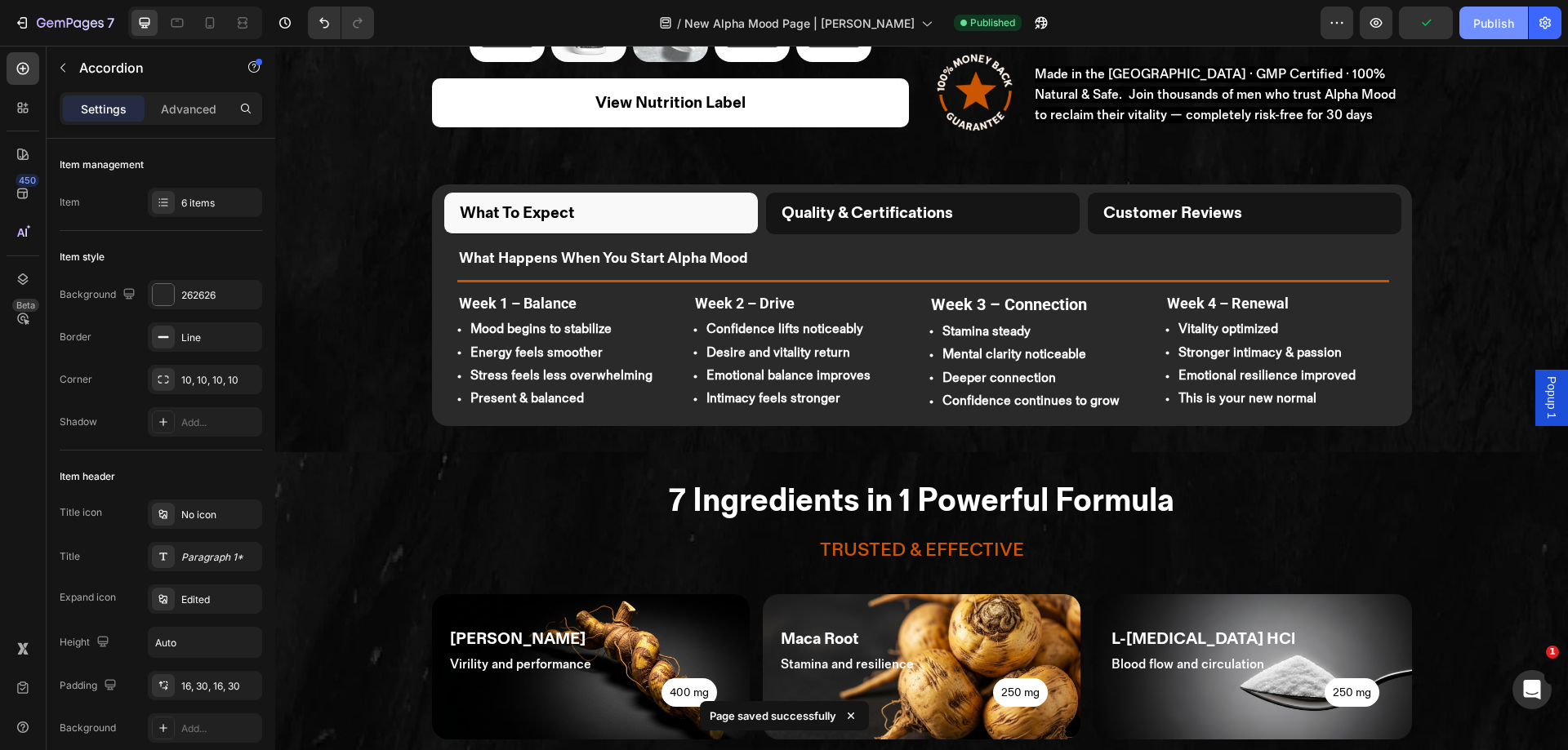
click at [1465, 31] on button "Publish" at bounding box center [1493, 23] width 68 height 33
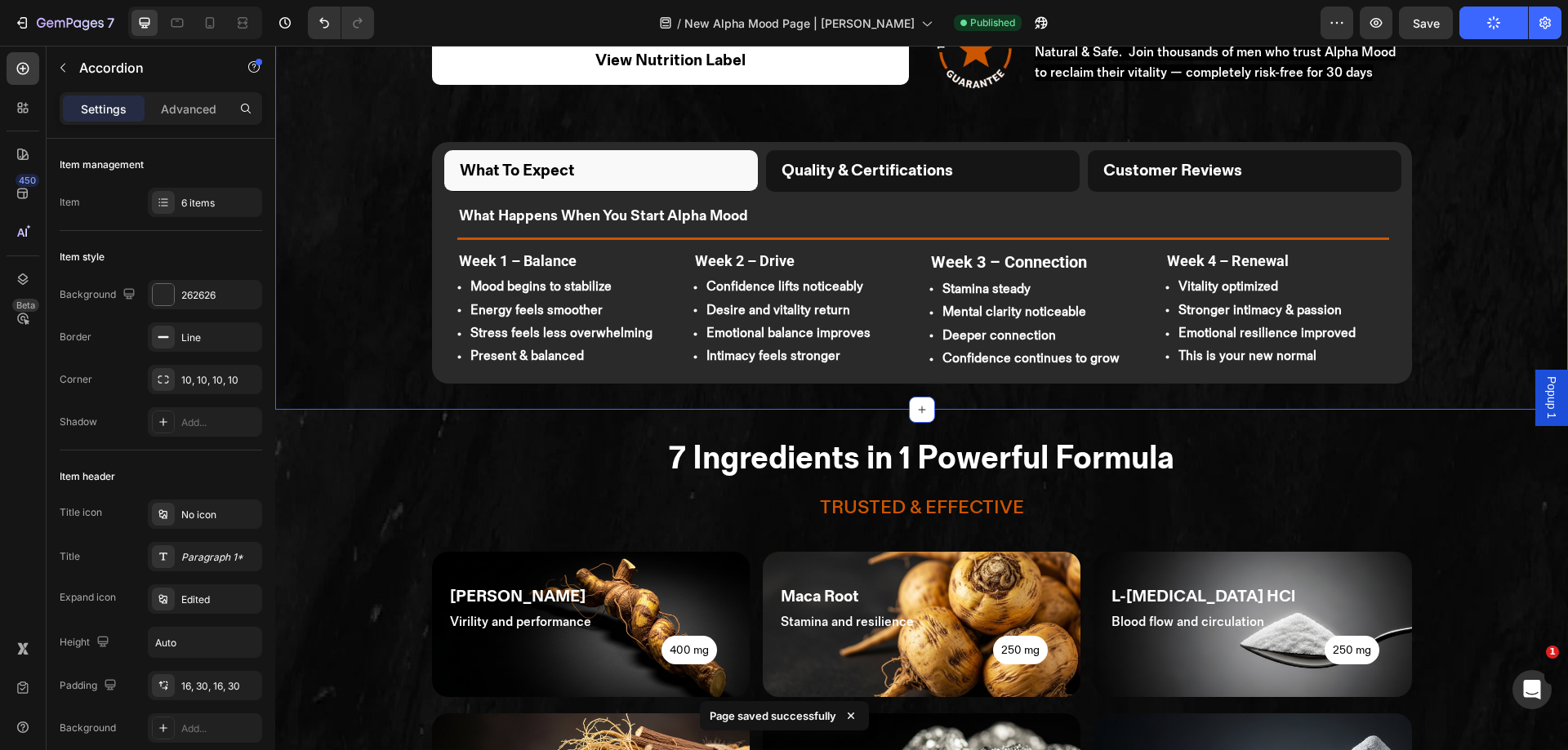
scroll to position [461, 0]
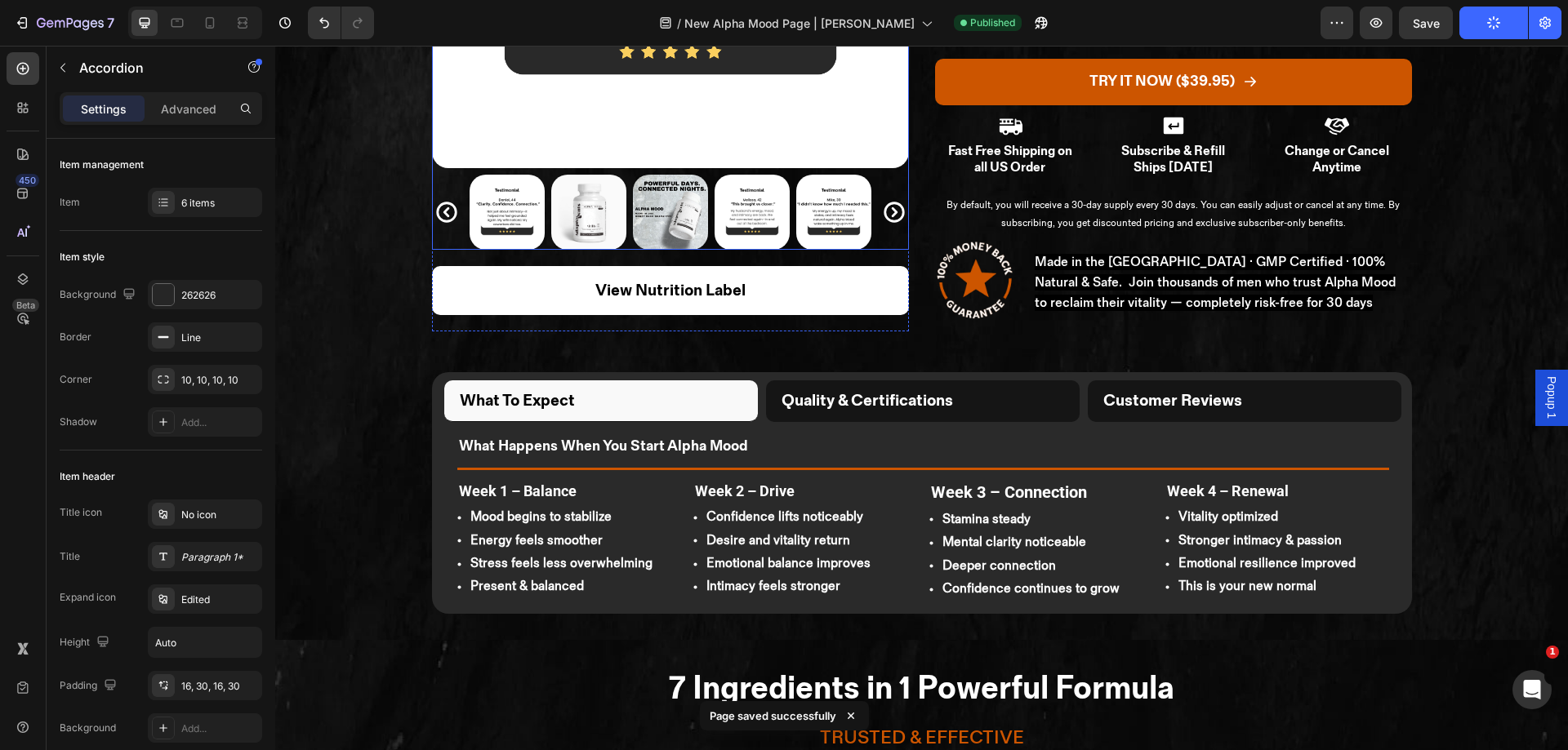
click at [820, 266] on link "View Nutrition Label" at bounding box center [670, 290] width 477 height 49
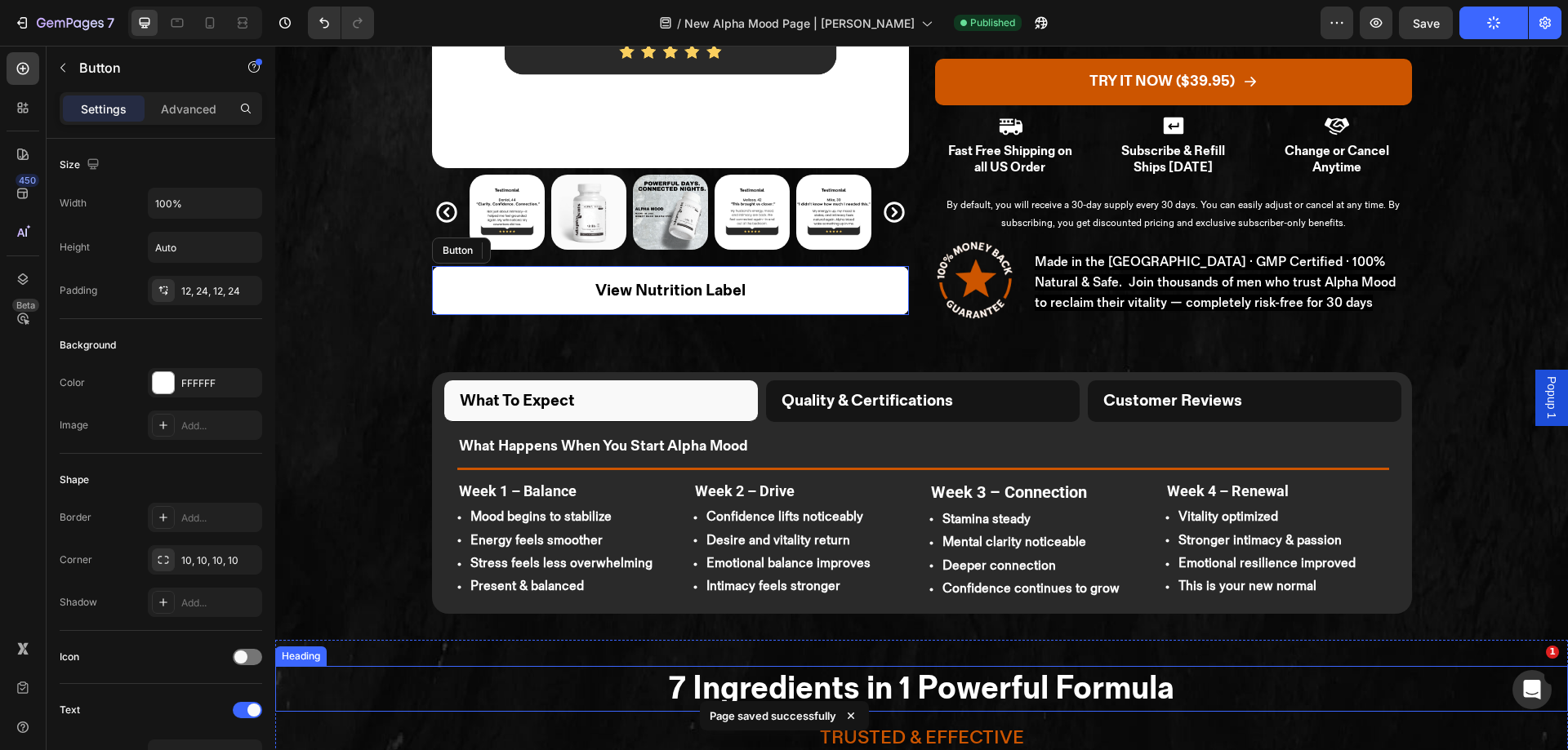
click at [1544, 395] on span "Popup 1" at bounding box center [1552, 398] width 16 height 43
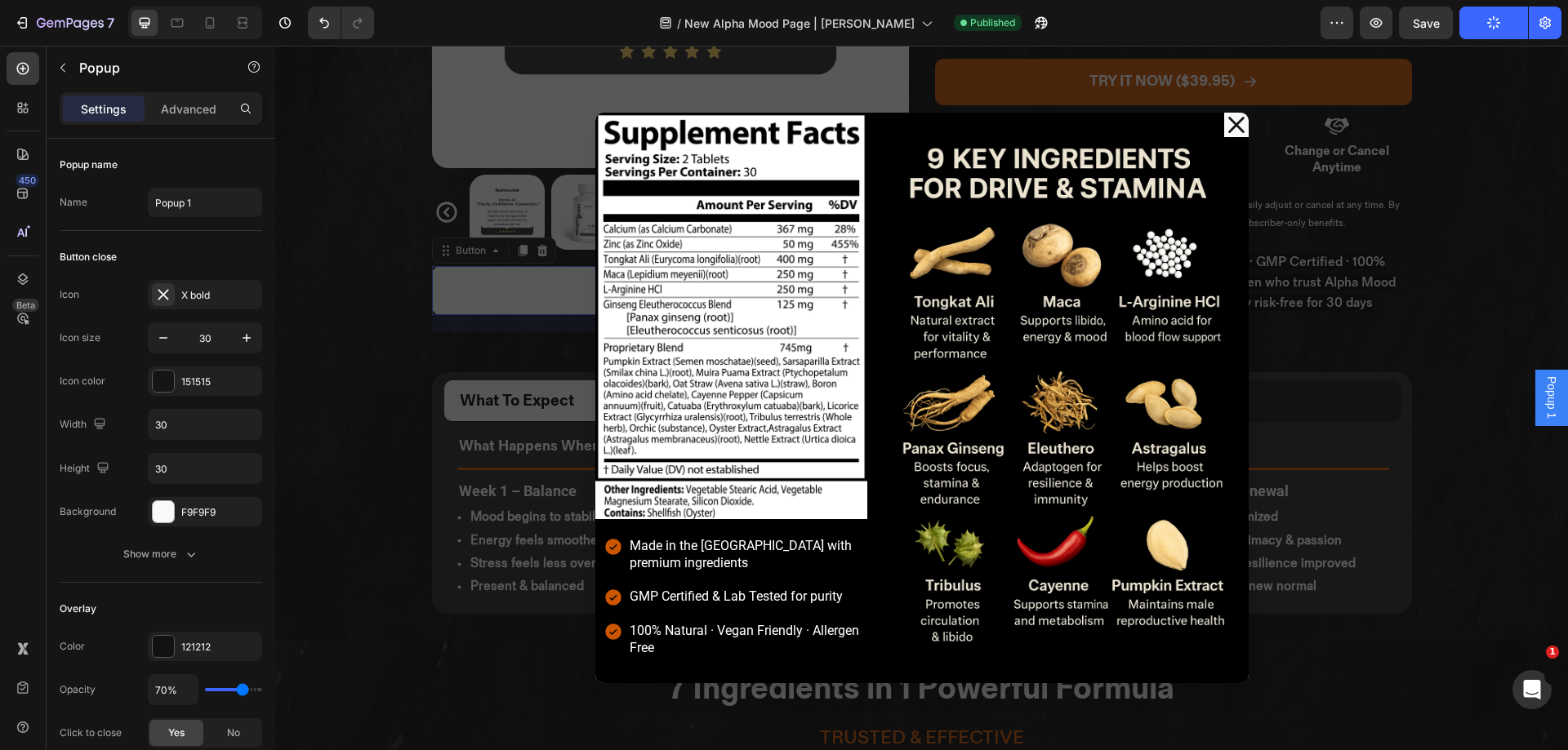
click at [1536, 398] on div "Popup 1" at bounding box center [1552, 397] width 33 height 55
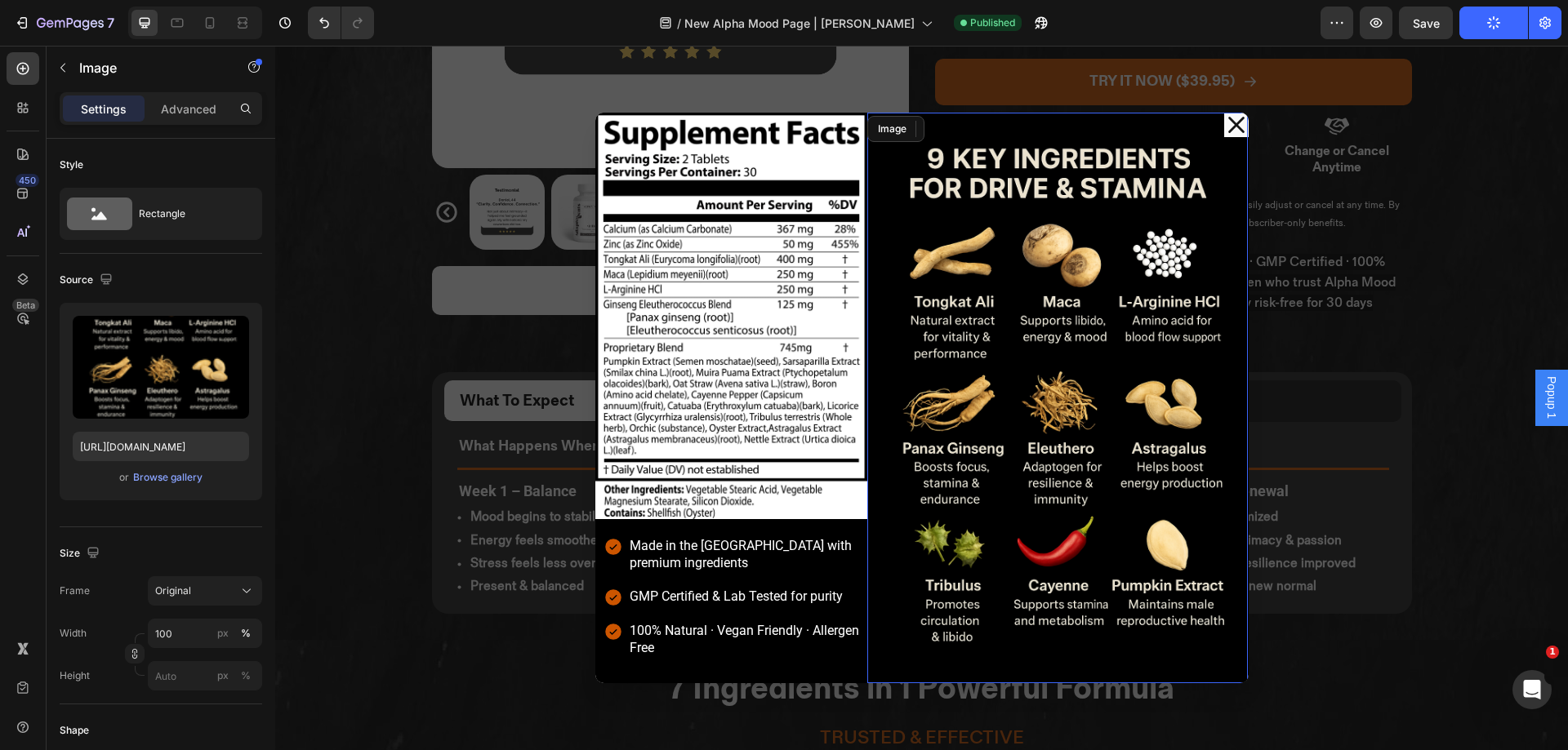
click at [1091, 361] on img "Dialog body" at bounding box center [1058, 399] width 382 height 572
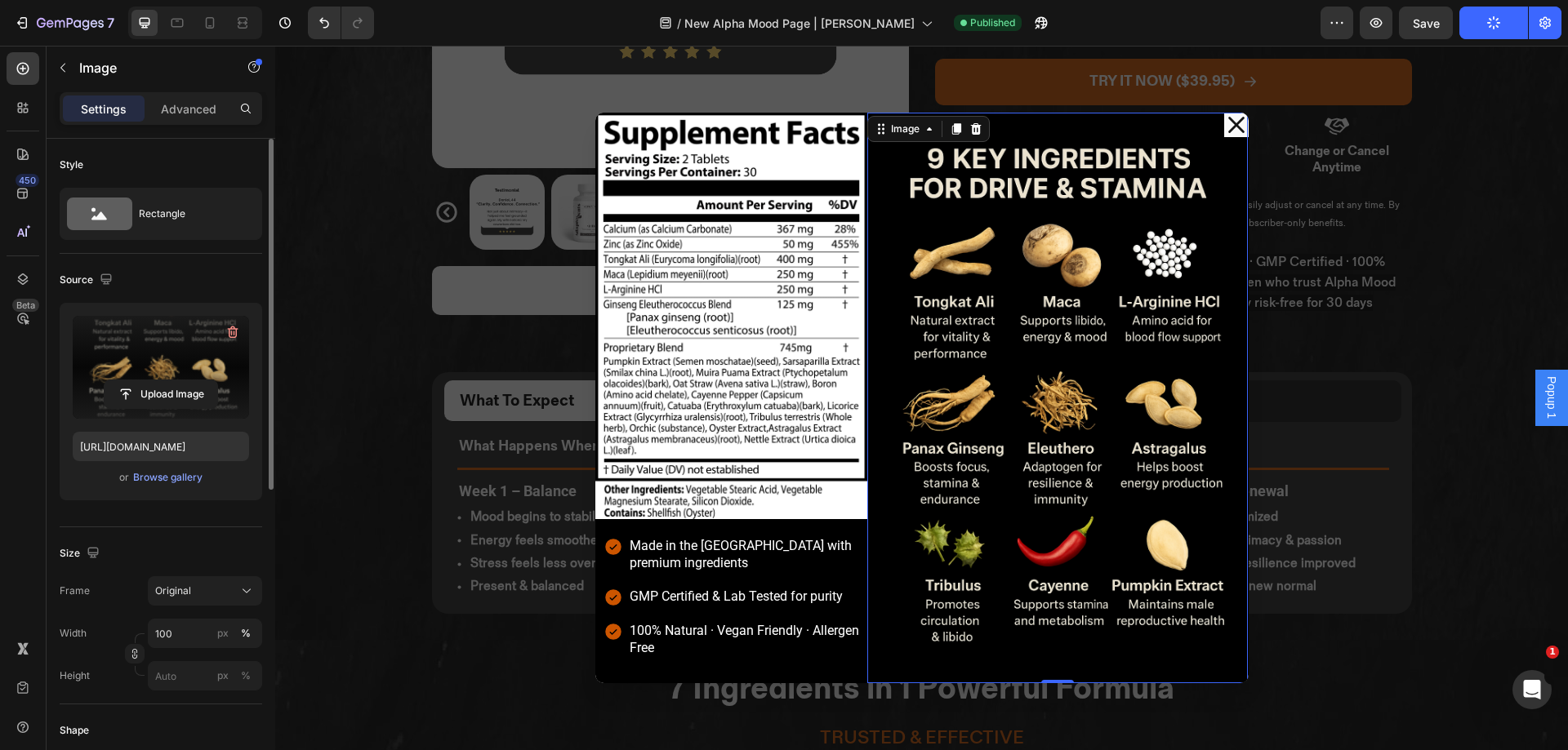
click at [150, 368] on label at bounding box center [161, 367] width 176 height 103
click at [150, 381] on input "file" at bounding box center [161, 395] width 113 height 28
click at [211, 390] on input "file" at bounding box center [161, 395] width 113 height 28
type input "[URL][DOMAIN_NAME]"
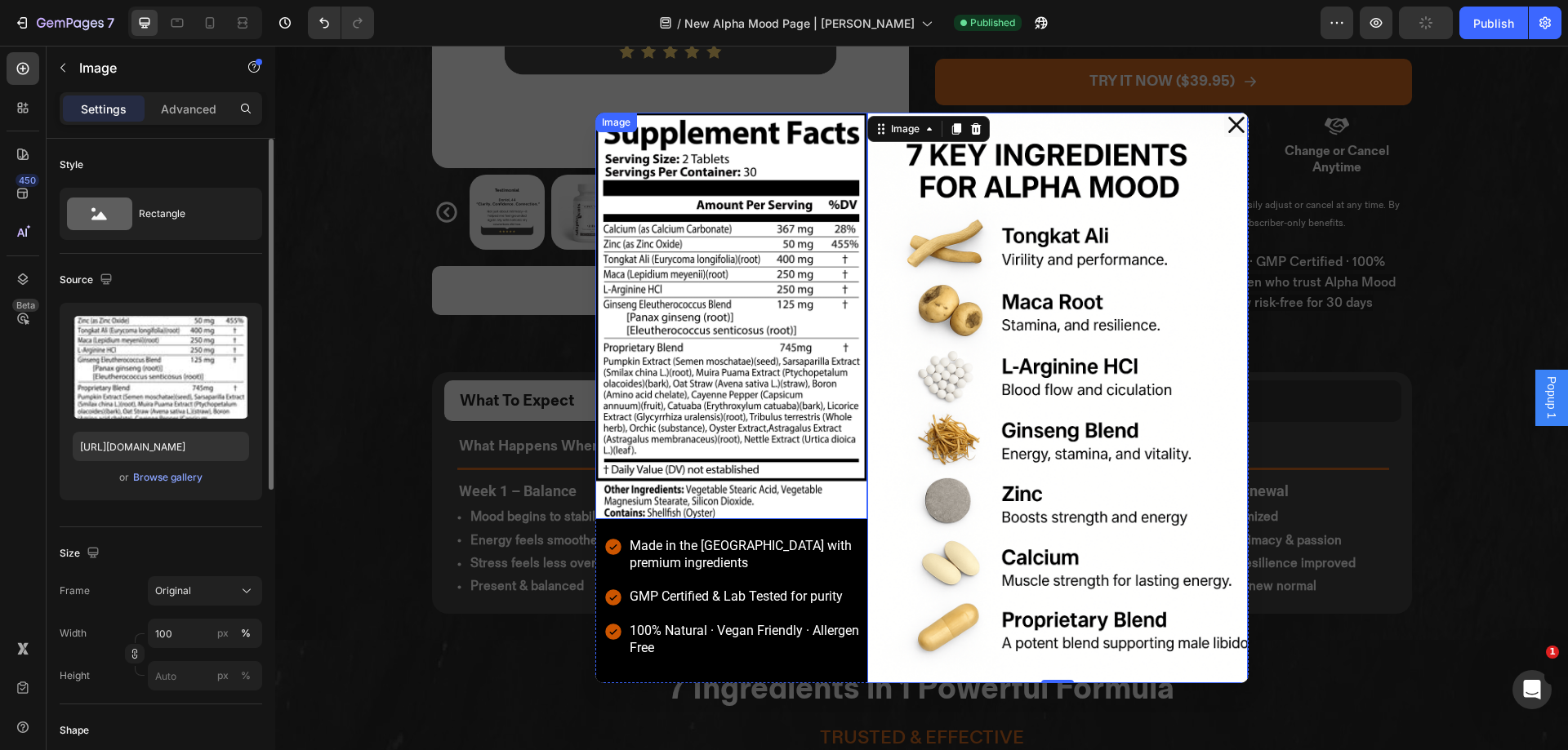
click at [795, 504] on img "Dialog body" at bounding box center [731, 316] width 272 height 406
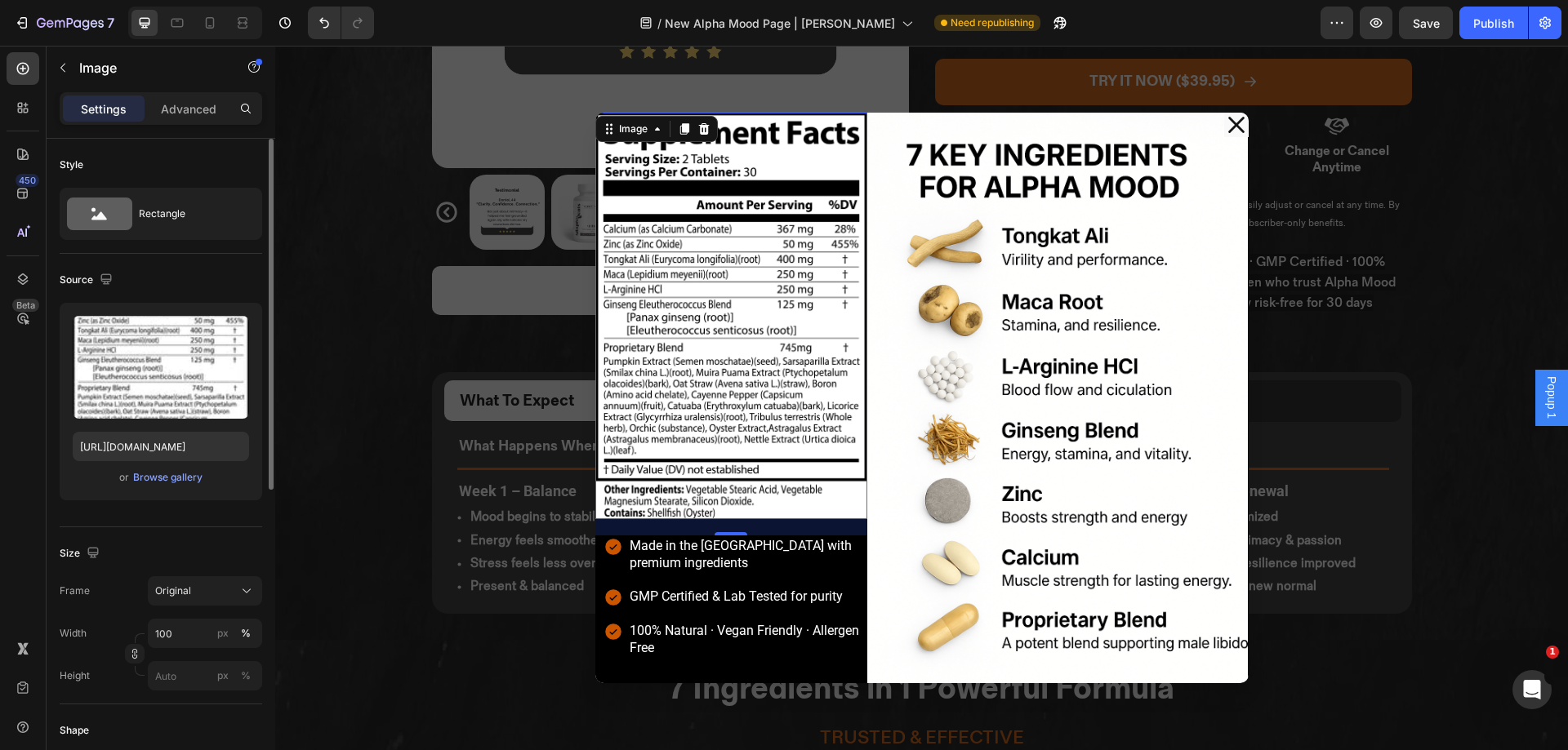
drag, startPoint x: 1063, startPoint y: 255, endPoint x: 28, endPoint y: 373, distance: 1041.7
click at [204, 52] on img at bounding box center [102, 46] width 204 height 13
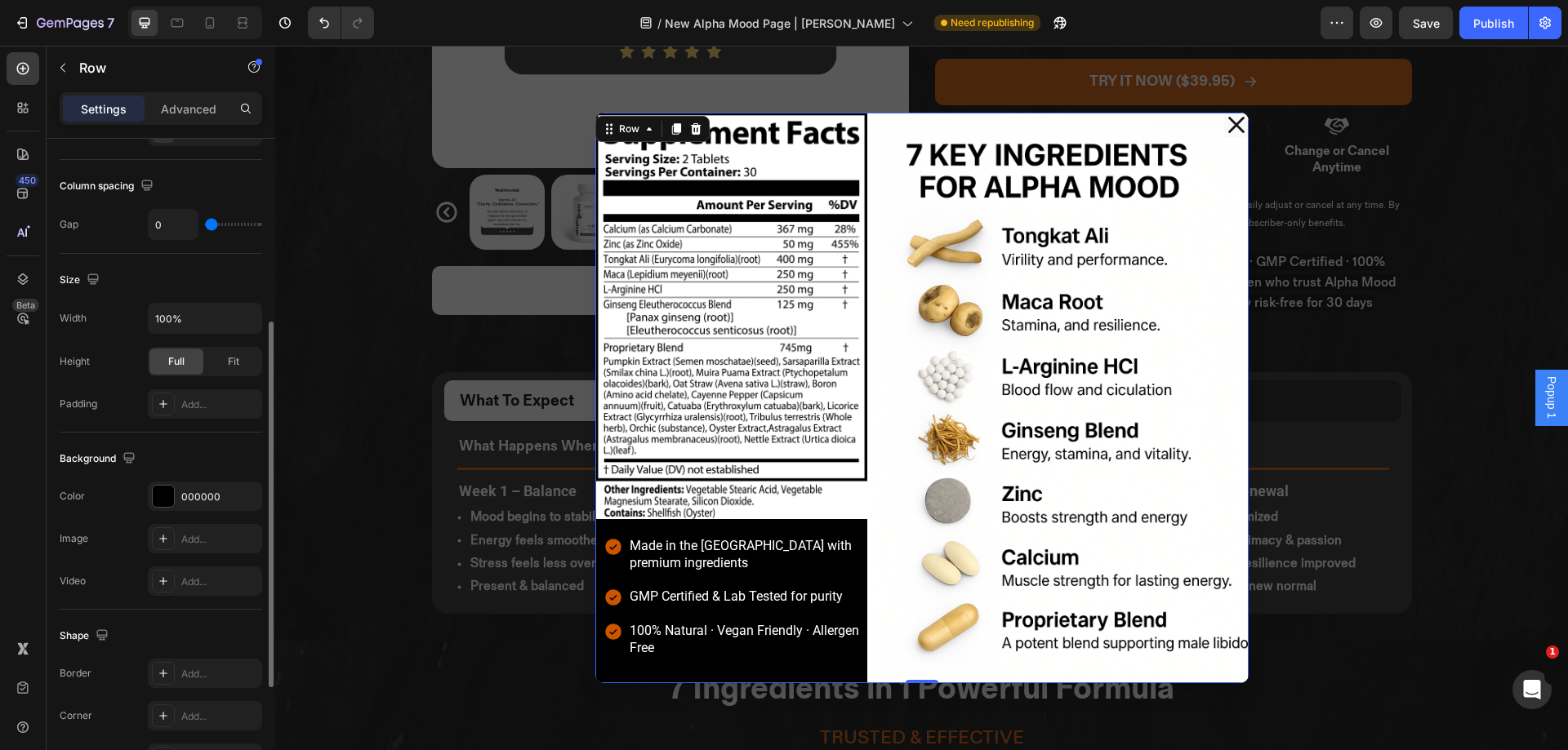
scroll to position [331, 0]
click at [176, 505] on div "000000" at bounding box center [204, 496] width 115 height 30
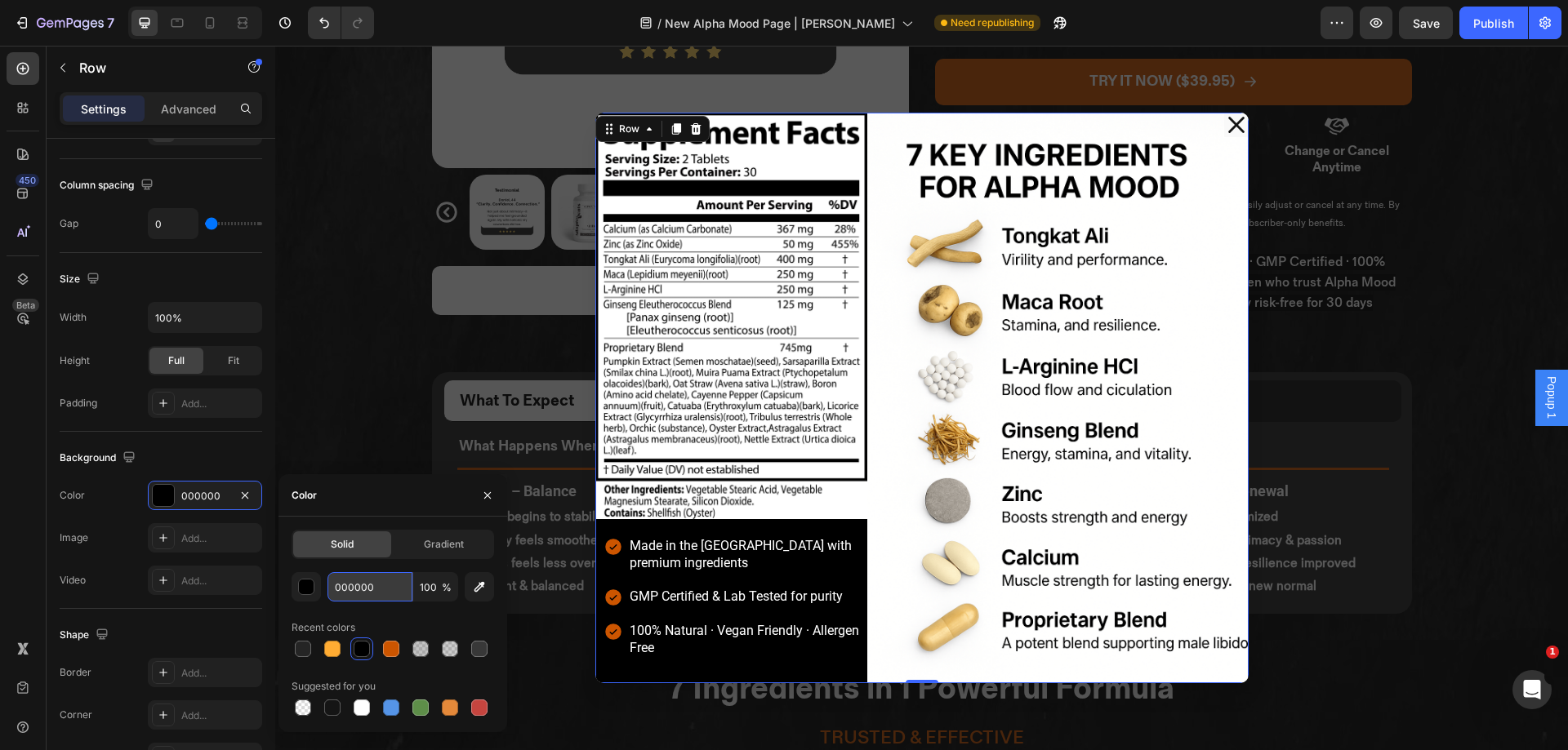
click at [389, 588] on input "000000" at bounding box center [369, 588] width 85 height 30
paste input "#ffffff"
type input "#ffffff"
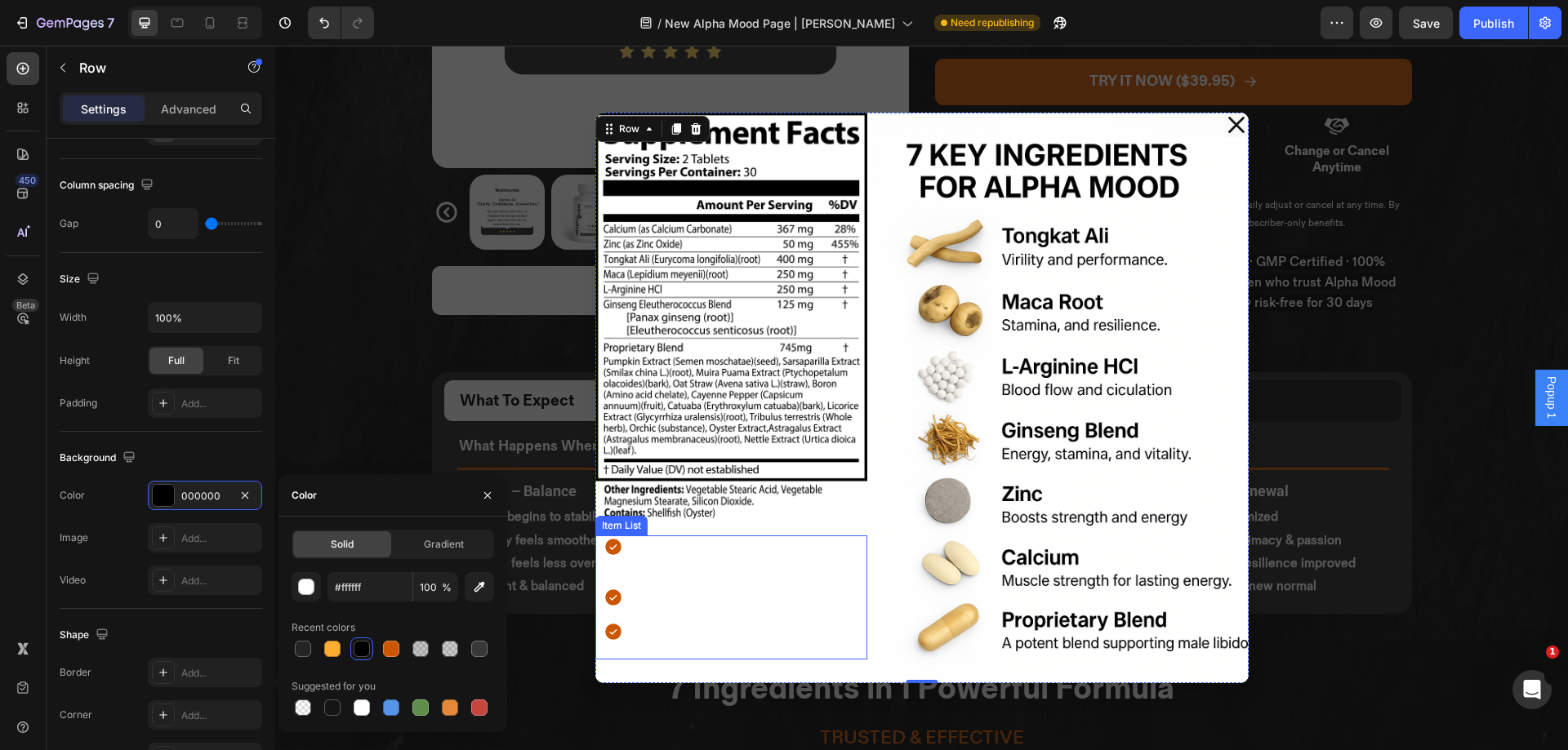
click at [697, 560] on p "Made in the [GEOGRAPHIC_DATA] with premium ingredients" at bounding box center [747, 555] width 235 height 35
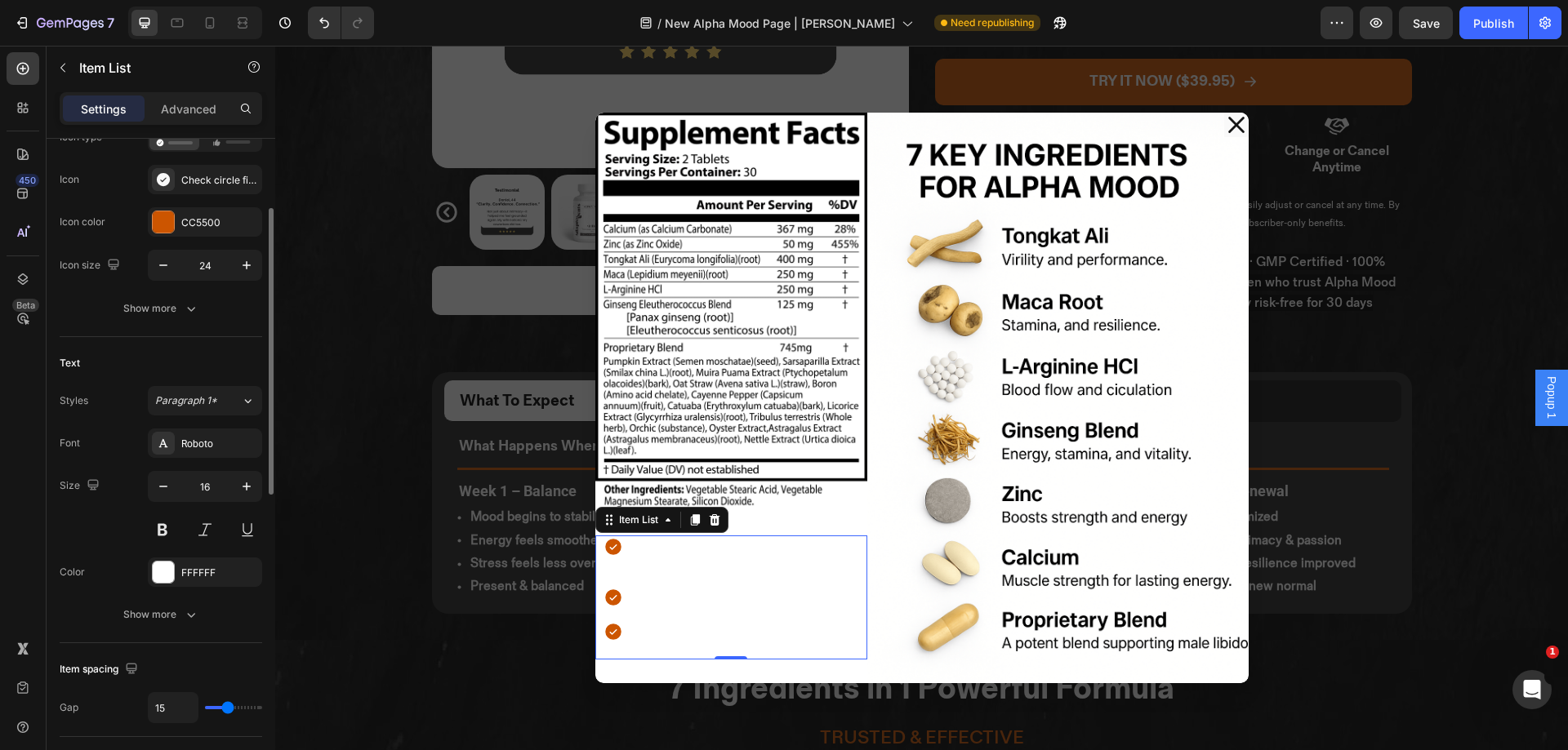
scroll to position [158, 0]
click at [208, 583] on div "FFFFFF" at bounding box center [204, 572] width 115 height 30
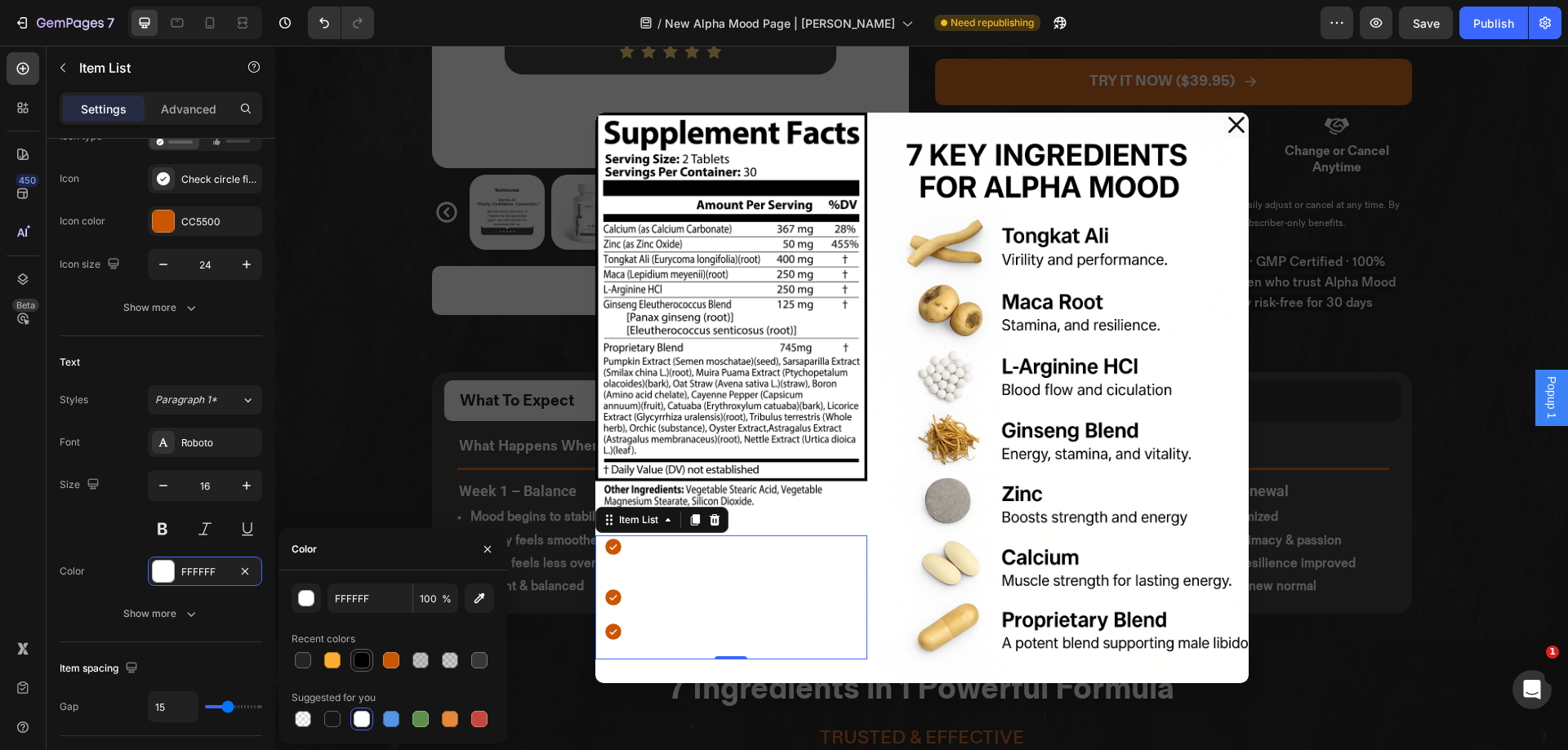
click at [361, 660] on div at bounding box center [362, 661] width 16 height 16
type input "000000"
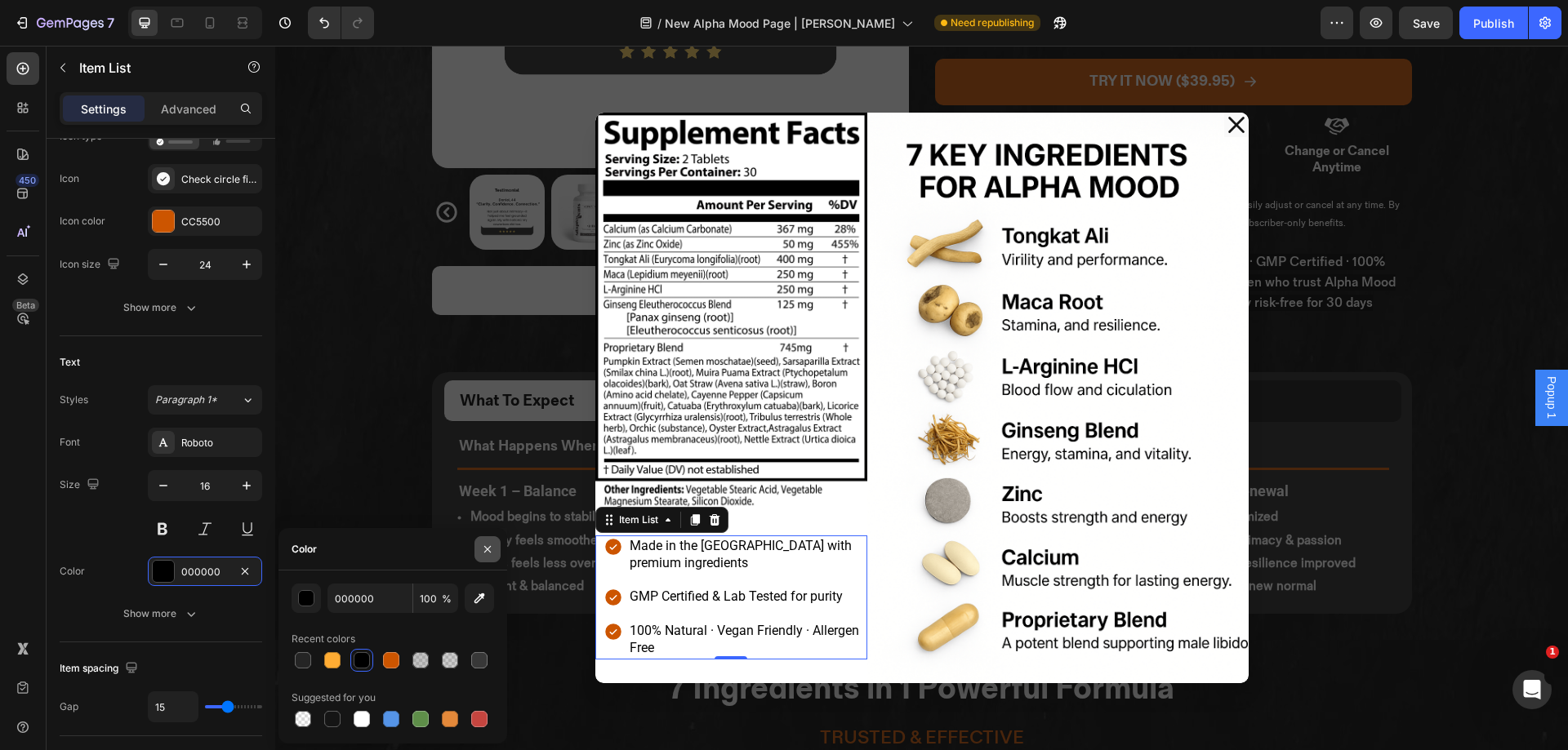
click at [495, 550] on button "button" at bounding box center [488, 550] width 26 height 26
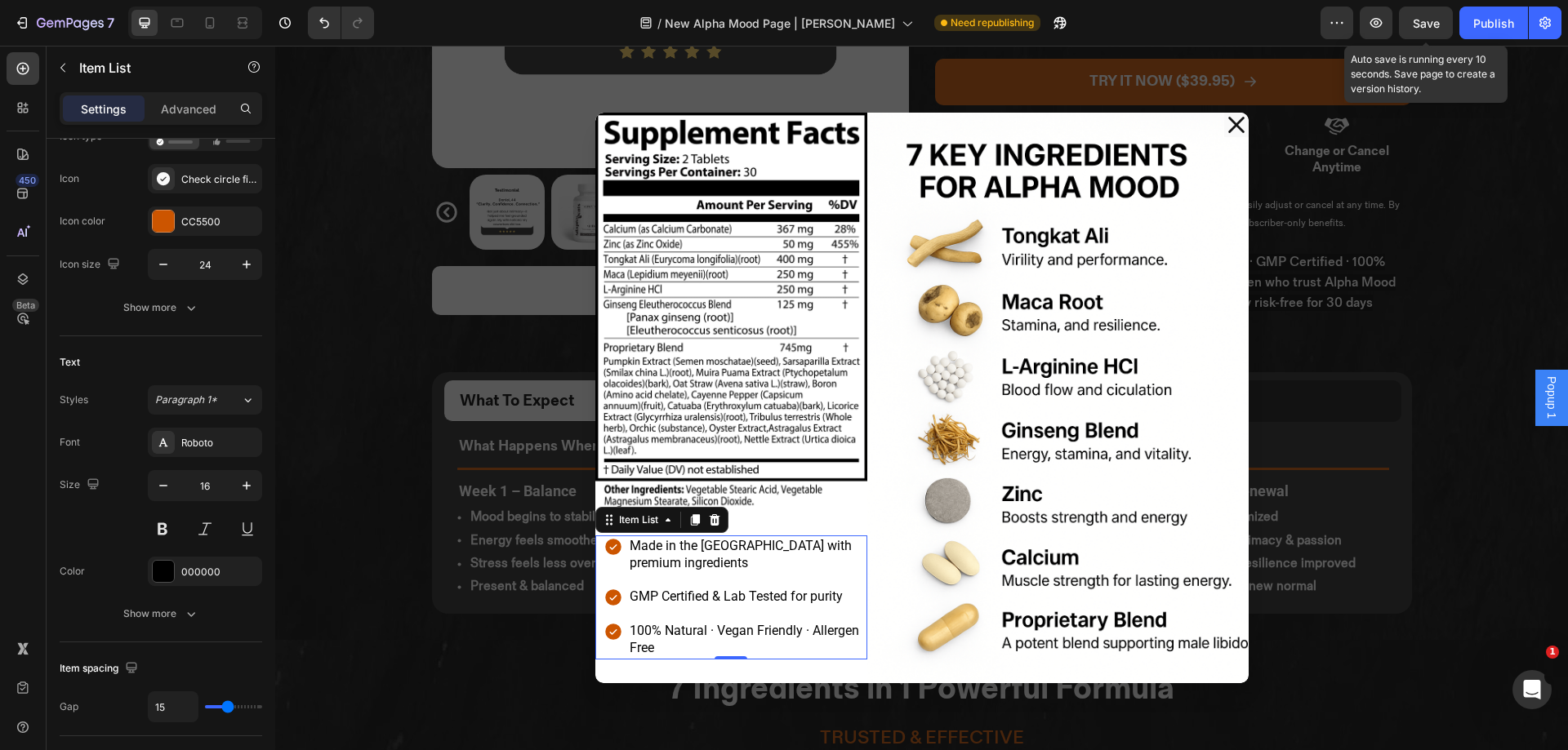
click at [1440, 29] on span "Save" at bounding box center [1426, 23] width 27 height 14
click at [1425, 30] on icon "button" at bounding box center [1426, 23] width 16 height 16
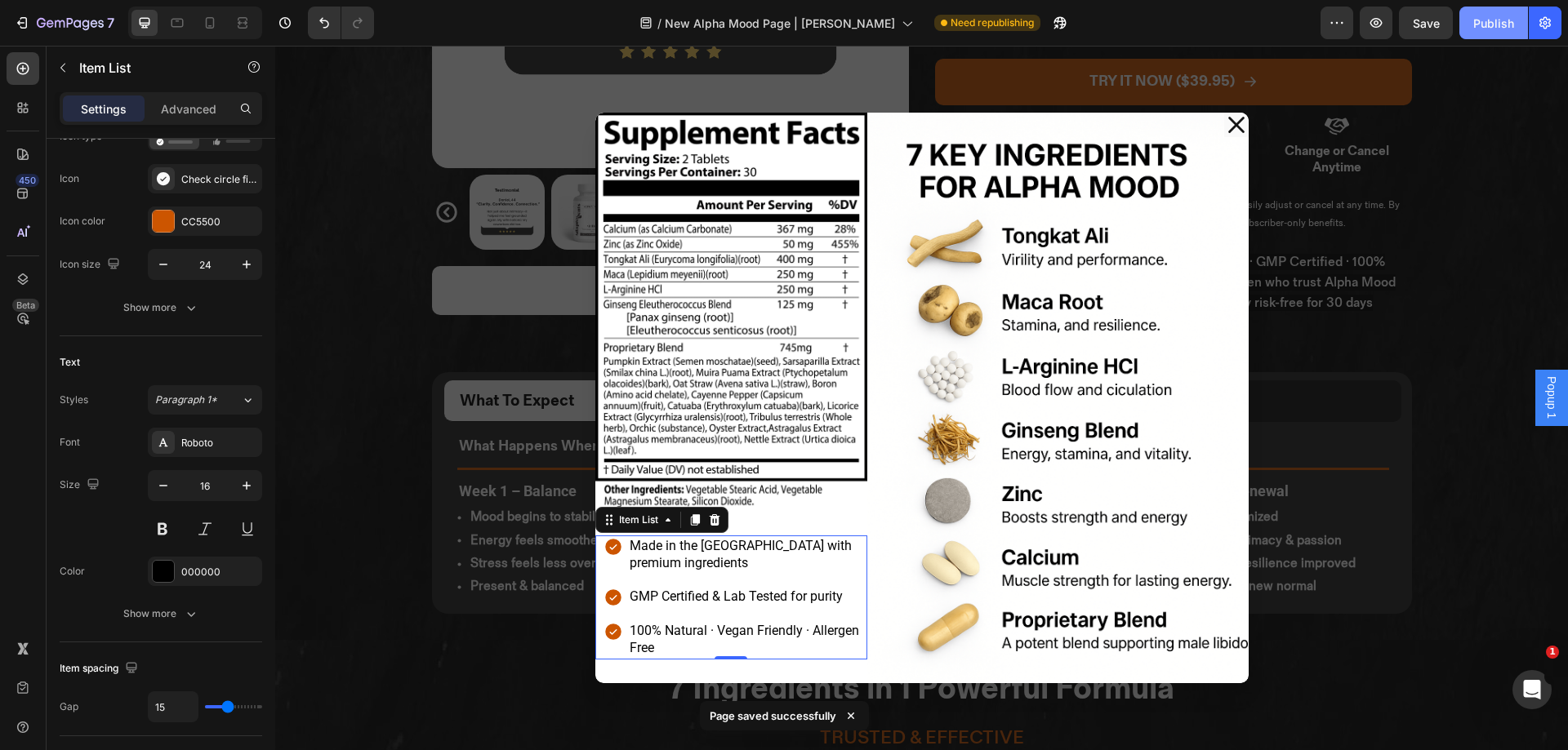
click at [1501, 24] on div "Publish" at bounding box center [1494, 23] width 41 height 17
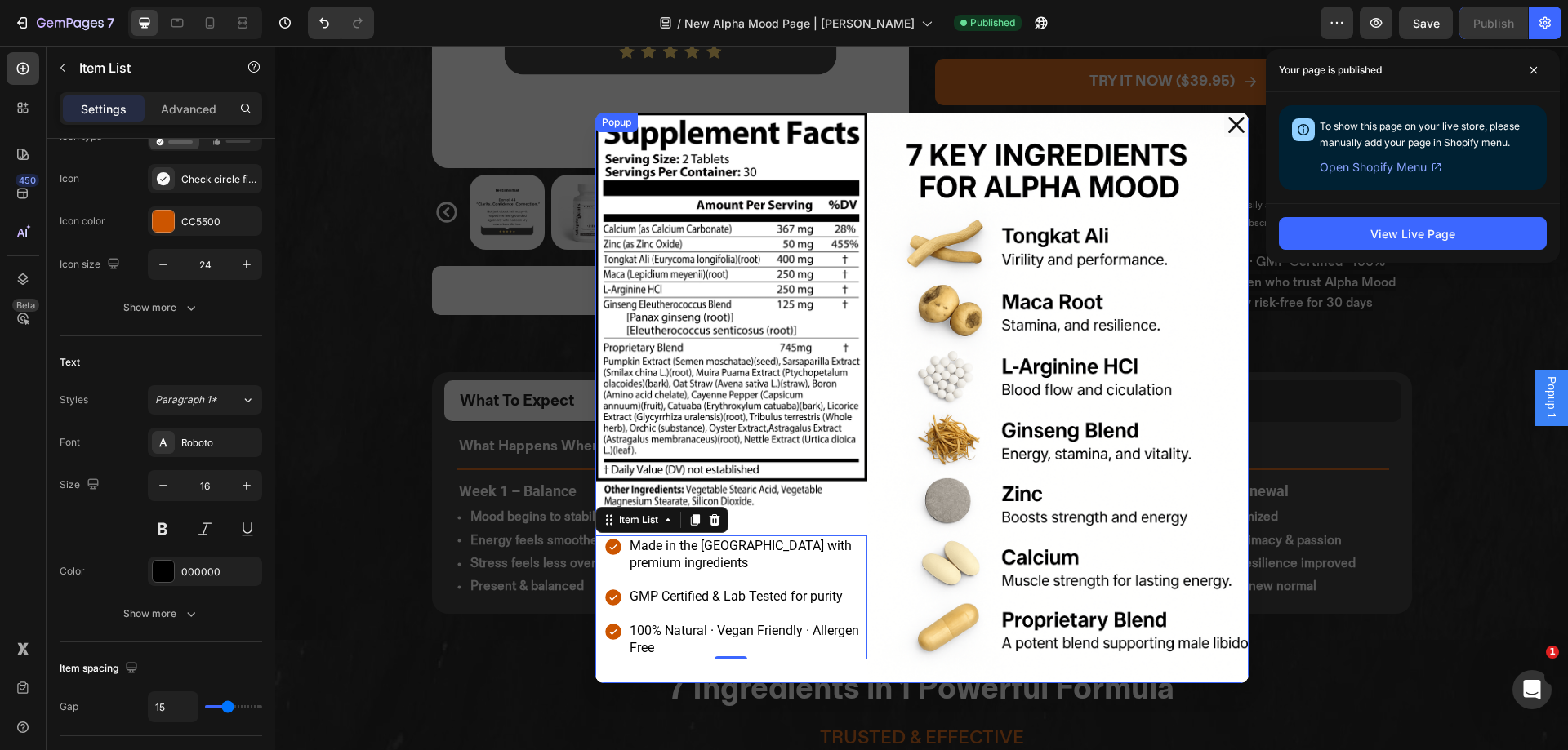
click at [1225, 127] on icon "Dialog content" at bounding box center [1237, 125] width 25 height 25
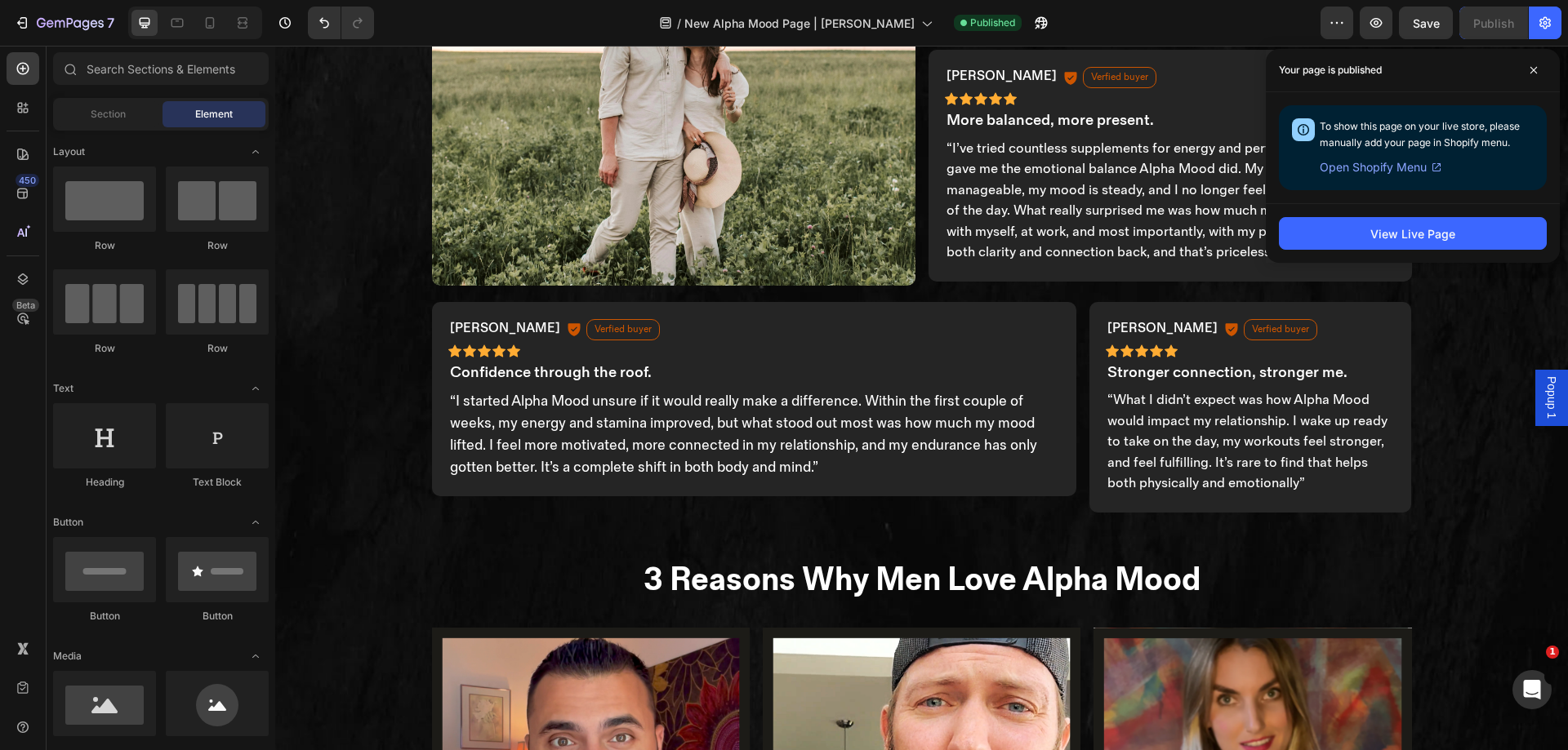
scroll to position [1975, 0]
